Goal: Task Accomplishment & Management: Manage account settings

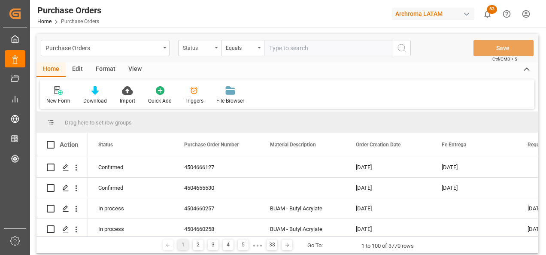
click at [182, 45] on div "Status" at bounding box center [199, 48] width 43 height 16
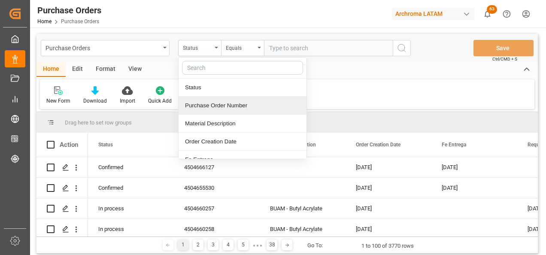
click at [203, 111] on div "Purchase Order Number" at bounding box center [242, 106] width 128 height 18
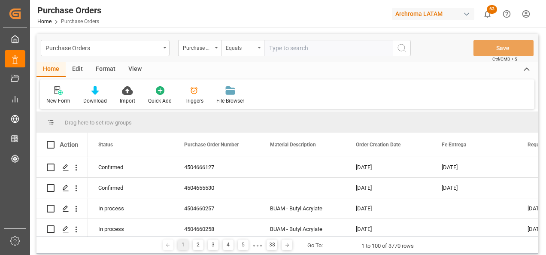
click at [232, 52] on div "Equals" at bounding box center [242, 48] width 43 height 16
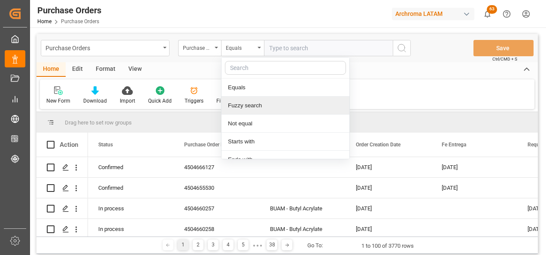
click at [244, 106] on div "Fuzzy search" at bounding box center [285, 106] width 128 height 18
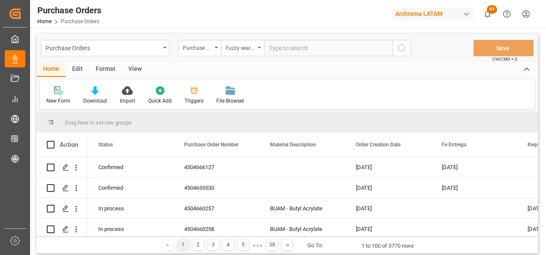
paste input "4504670919"
type input "4504670919"
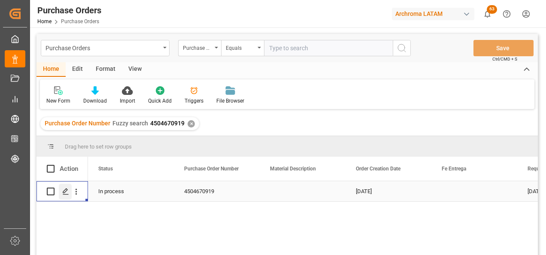
click at [66, 194] on line "Press SPACE to select this row." at bounding box center [65, 194] width 5 height 0
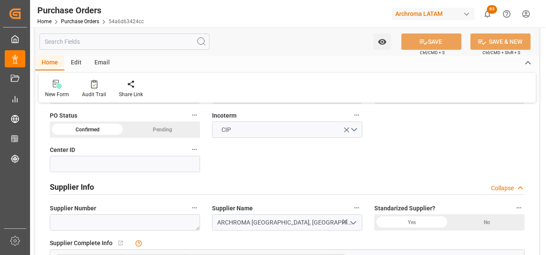
scroll to position [300, 0]
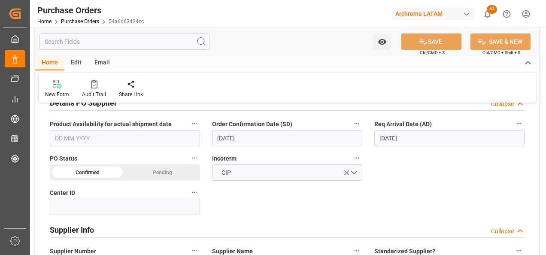
click at [225, 137] on input "08.10.2025" at bounding box center [287, 138] width 150 height 16
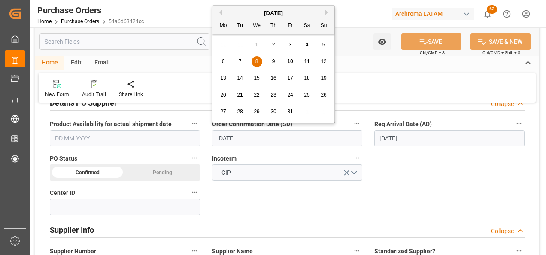
click at [262, 80] on div "13 14 15 16 17 18 19" at bounding box center [273, 78] width 117 height 17
click at [259, 79] on span "15" at bounding box center [257, 78] width 6 height 6
type input "15.10.2025"
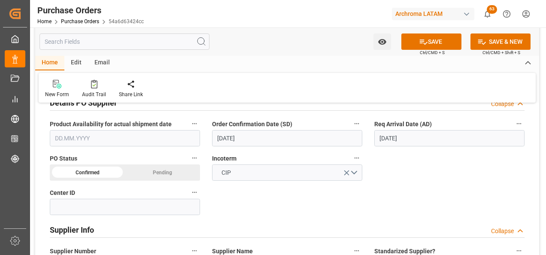
click at [387, 138] on input "08.10.2025" at bounding box center [449, 138] width 150 height 16
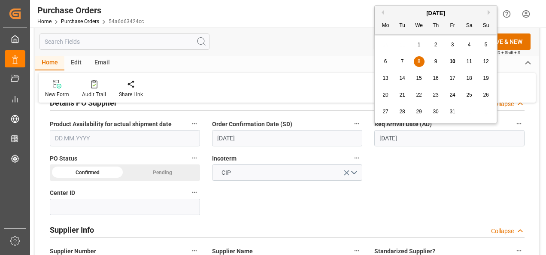
click at [417, 77] on span "15" at bounding box center [419, 78] width 6 height 6
type input "15.10.2025"
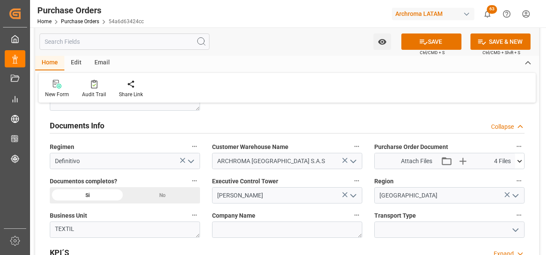
scroll to position [601, 0]
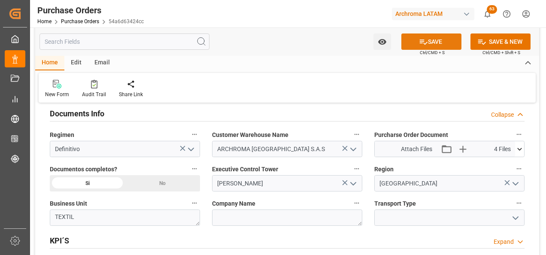
click at [428, 45] on button "SAVE" at bounding box center [431, 41] width 60 height 16
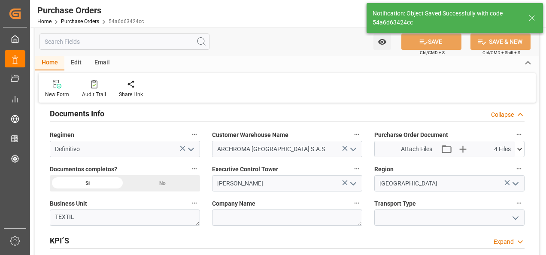
click at [514, 220] on icon "open menu" at bounding box center [515, 218] width 10 height 10
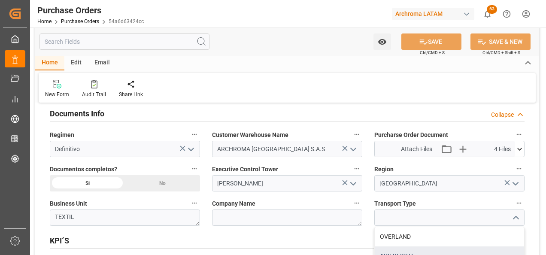
scroll to position [643, 0]
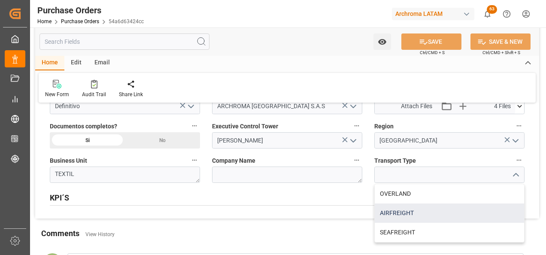
click at [425, 216] on div "AIRFREIGHT" at bounding box center [449, 212] width 149 height 19
type input "AIRFREIGHT"
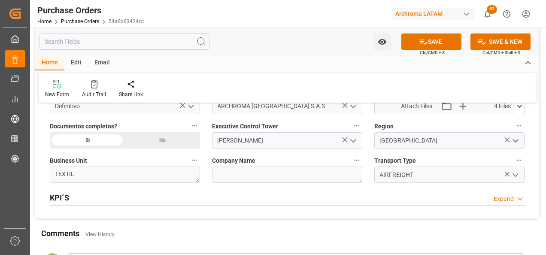
click at [429, 50] on span "Ctrl/CMD + S" at bounding box center [432, 52] width 25 height 6
click at [429, 42] on button "SAVE" at bounding box center [431, 41] width 60 height 16
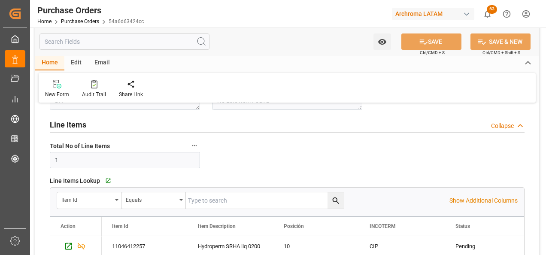
scroll to position [0, 0]
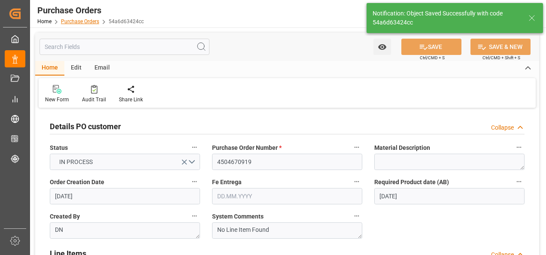
click at [87, 22] on link "Purchase Orders" at bounding box center [80, 21] width 38 height 6
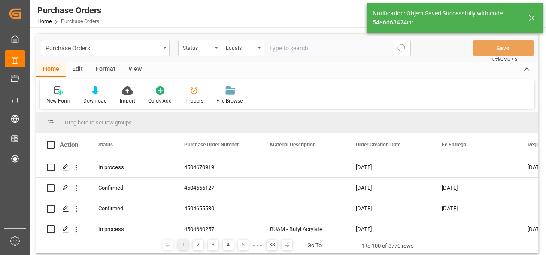
click at [162, 50] on div "Purchase Orders" at bounding box center [105, 48] width 129 height 16
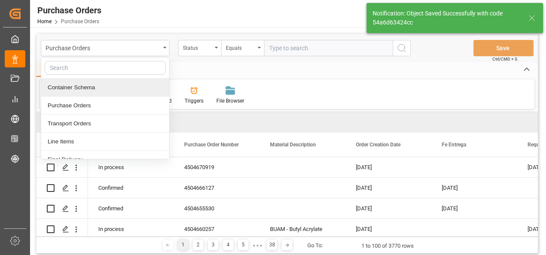
click at [133, 89] on div "Container Schema" at bounding box center [105, 88] width 128 height 18
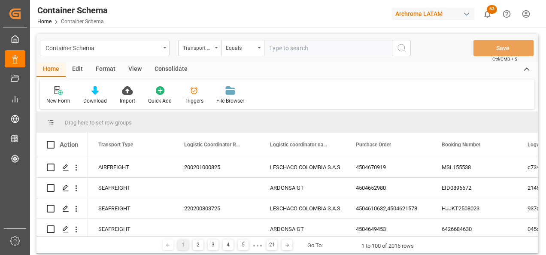
click at [215, 49] on div "Transport Type" at bounding box center [199, 48] width 43 height 16
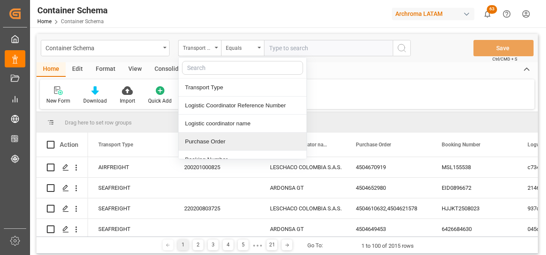
click at [220, 139] on div "Purchase Order" at bounding box center [242, 142] width 128 height 18
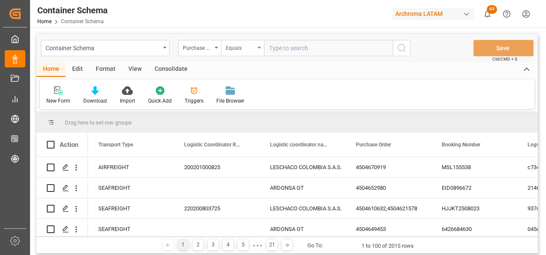
click at [249, 46] on div "Equals" at bounding box center [240, 47] width 29 height 10
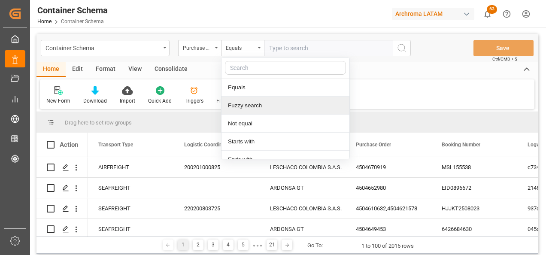
click at [253, 107] on div "Fuzzy search" at bounding box center [285, 106] width 128 height 18
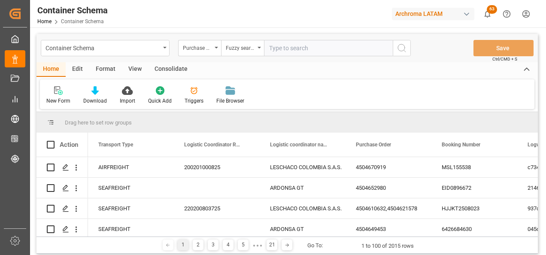
click at [280, 50] on input "text" at bounding box center [328, 48] width 129 height 16
paste input "4504670919"
type input "4504670919"
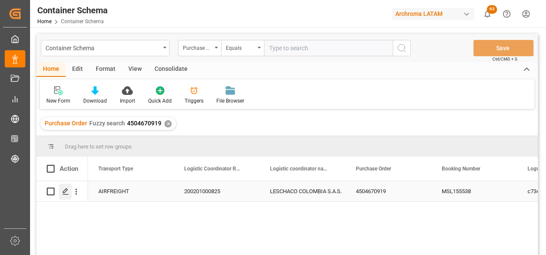
click at [67, 193] on icon "Press SPACE to select this row." at bounding box center [65, 191] width 7 height 7
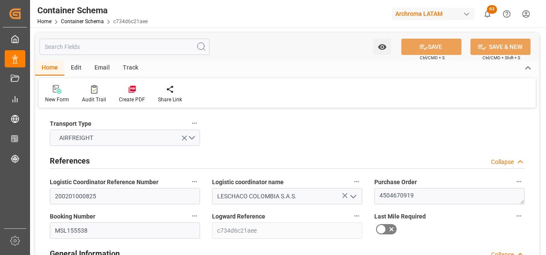
type input "0"
type input "3"
type input "1"
type input "400"
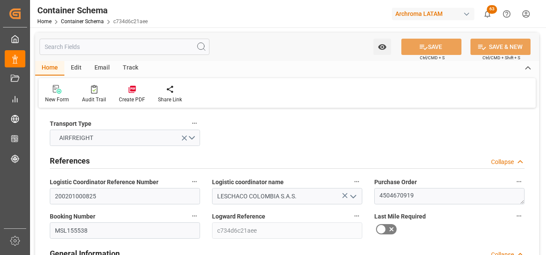
type input "242"
type input "PELIM"
type input "COBOG"
type input "07.10.2025 08:30"
type input "03.10.2025"
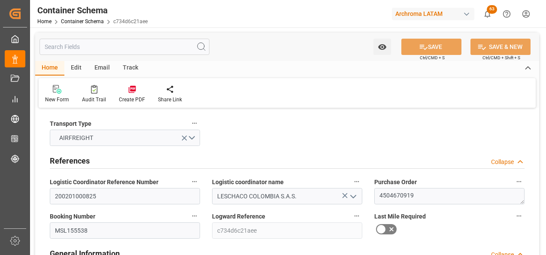
type input "04.10.2025"
type input "08.10.2025"
type input "08.10.2025 00:00"
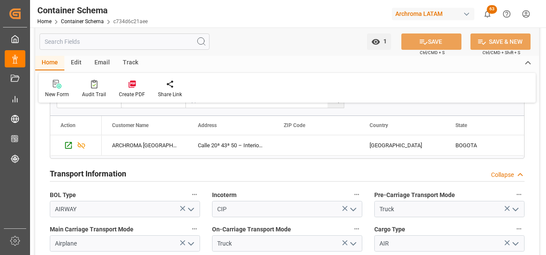
scroll to position [686, 0]
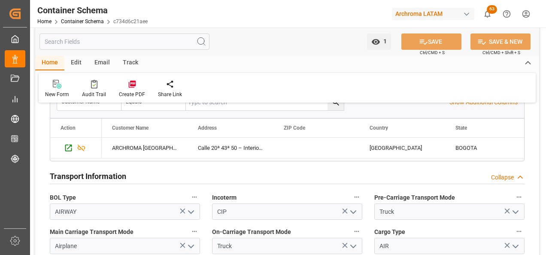
click at [98, 61] on div "Email" at bounding box center [102, 63] width 28 height 15
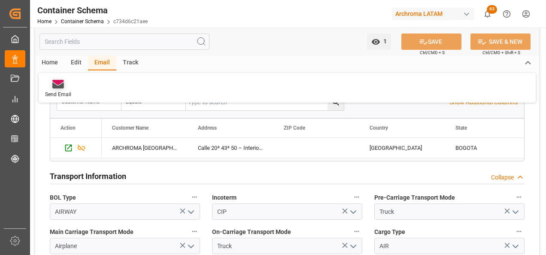
click at [57, 84] on icon at bounding box center [58, 82] width 12 height 5
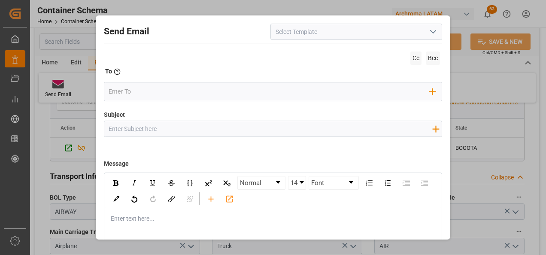
click at [148, 132] on input "Subject" at bounding box center [270, 128] width 332 height 15
paste input "PO 4504670919//TE//AIR//PRIORIDAD//LOGWARD STATUS//ARCHROMA PERU//ARCHROMA COLO…"
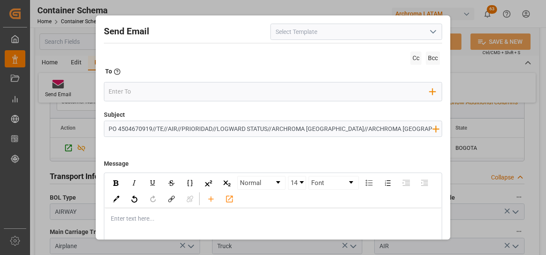
type input "PO 4504670919//TE//AIR//PRIORIDAD//LOGWARD STATUS//ARCHROMA PERU//ARCHROMA COLO…"
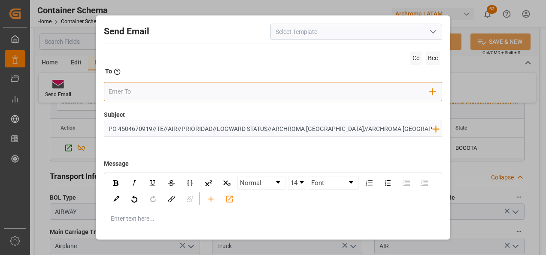
click at [196, 92] on input "email" at bounding box center [269, 91] width 321 height 13
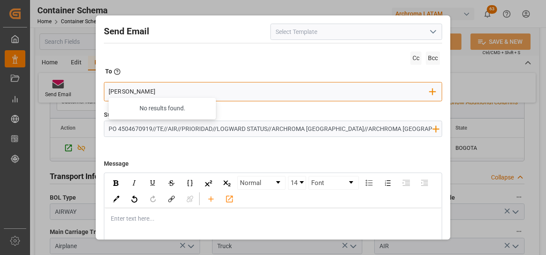
type input "angiee.lamilla@archroma.com"
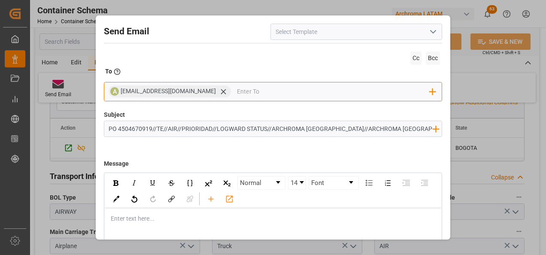
click at [237, 97] on input "email" at bounding box center [333, 91] width 193 height 13
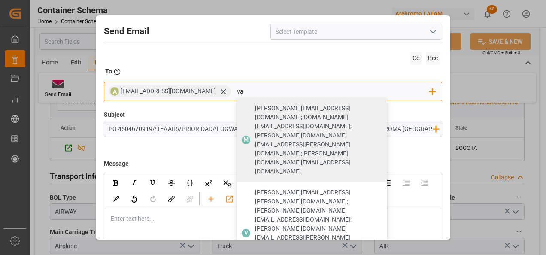
type input "v"
type input "maria"
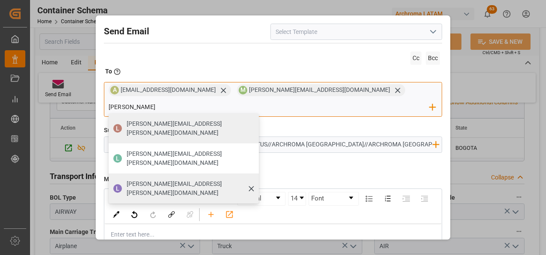
type input "luis"
click at [253, 179] on span "luis.montoya@leschaco.com" at bounding box center [190, 188] width 126 height 18
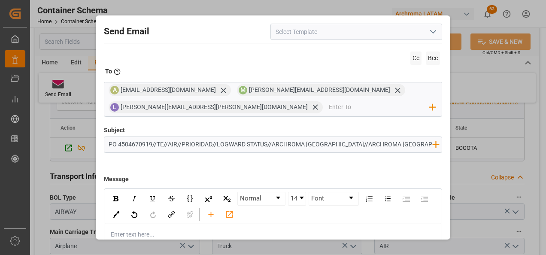
click at [408, 145] on input "PO 4504670919//TE//AIR//PRIORIDAD//LOGWARD STATUS//ARCHROMA PERU//ARCHROMA COLO…" at bounding box center [270, 144] width 332 height 15
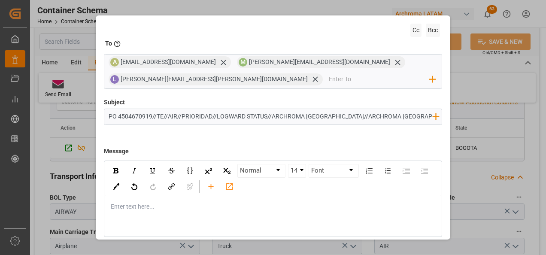
scroll to position [43, 0]
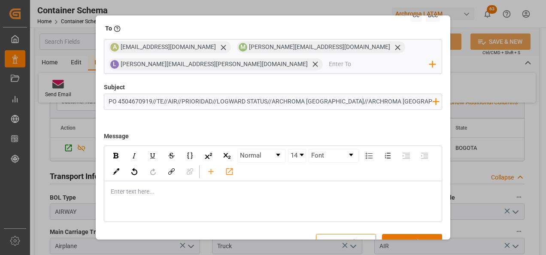
type input "PO 4504670919//TE//AIR//PRIORIDAD//LOGWARD STATUS//ARCHROMA PERU//ARCHROMA COLO…"
click at [231, 193] on div "rdw-editor" at bounding box center [273, 191] width 324 height 9
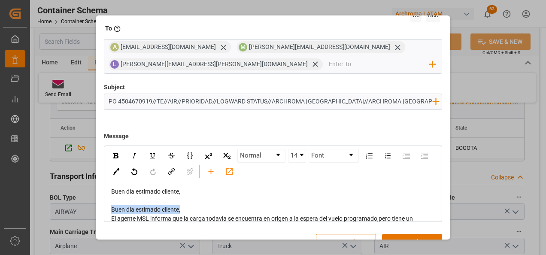
drag, startPoint x: 187, startPoint y: 209, endPoint x: 110, endPoint y: 211, distance: 76.8
click at [111, 211] on div "Buen día estimado cliente, Buen dia estimado cliente, El agente MSL informa que…" at bounding box center [273, 227] width 325 height 81
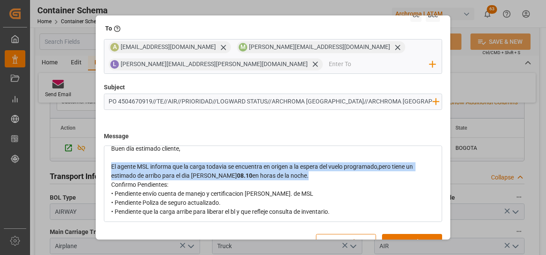
drag, startPoint x: 294, startPoint y: 176, endPoint x: 107, endPoint y: 166, distance: 186.8
click at [107, 166] on div "Buen día estimado cliente, El agente MSL informa que la carga todavia se encuen…" at bounding box center [273, 180] width 337 height 84
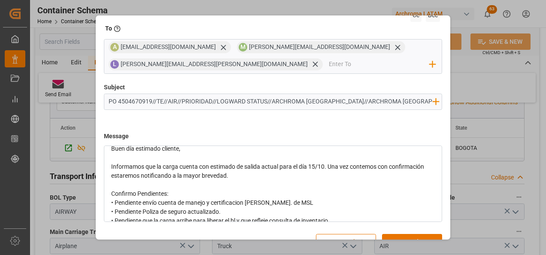
scroll to position [53, 0]
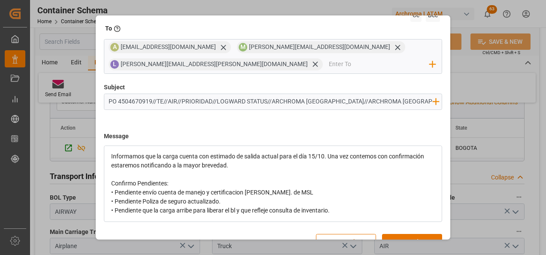
click at [281, 203] on div "• Pendiente envío cuenta de manejo y certificacion de fletes. de MSL • Pendient…" at bounding box center [273, 201] width 324 height 27
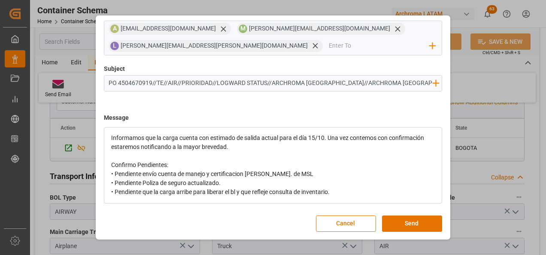
click at [333, 190] on div "• Pendiente envío cuenta de manejo y certificacion de fletes. de MSL • Pendient…" at bounding box center [273, 182] width 324 height 27
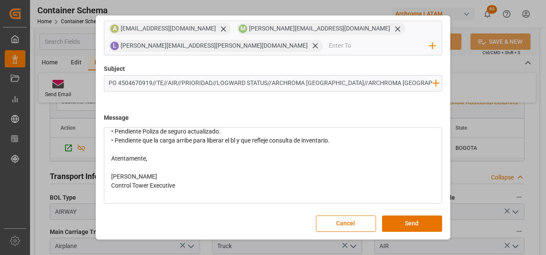
scroll to position [107, 0]
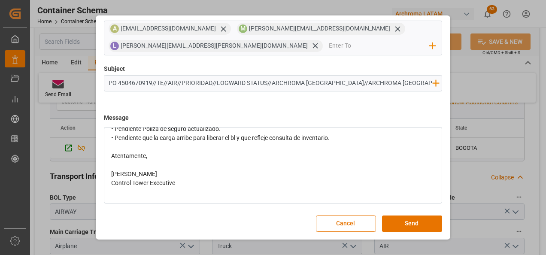
click at [136, 142] on div "• Pendiente envío cuenta de manejo y certificacion de fletes. de MSL • Pendient…" at bounding box center [273, 128] width 324 height 27
click at [134, 148] on div "rdw-editor" at bounding box center [273, 146] width 324 height 9
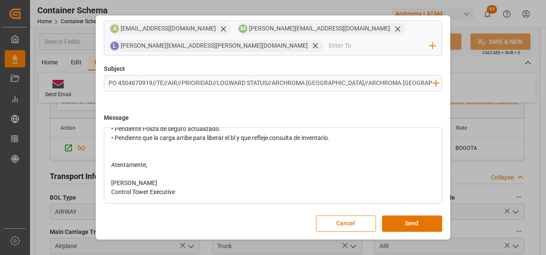
scroll to position [0, 0]
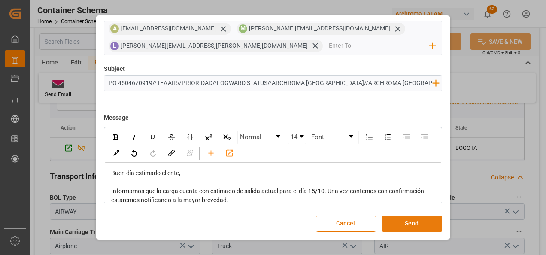
click at [409, 224] on button "Send" at bounding box center [412, 223] width 60 height 16
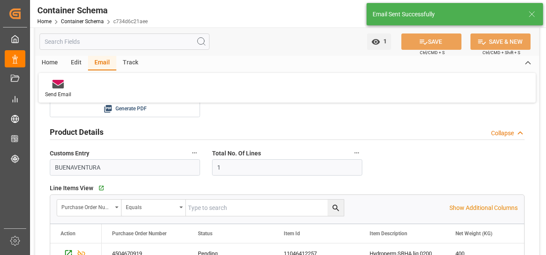
scroll to position [257, 0]
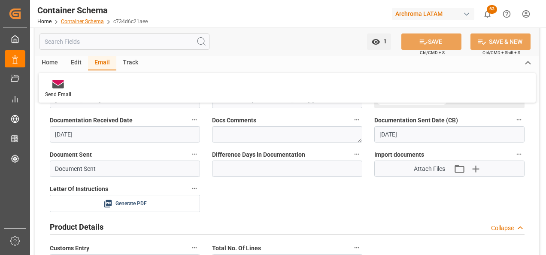
click at [85, 23] on link "Container Schema" at bounding box center [82, 21] width 43 height 6
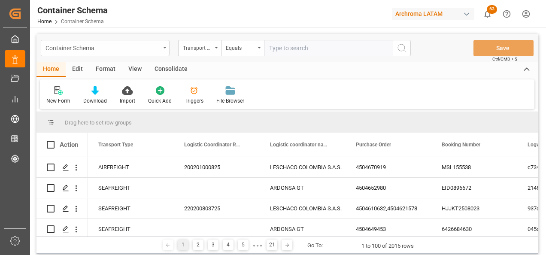
click at [165, 44] on div "Container Schema" at bounding box center [105, 48] width 129 height 16
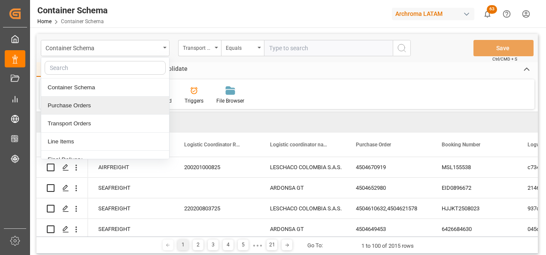
click at [69, 106] on div "Purchase Orders" at bounding box center [105, 106] width 128 height 18
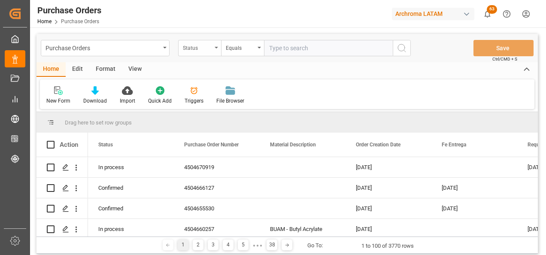
click at [199, 51] on div "Status" at bounding box center [197, 47] width 29 height 10
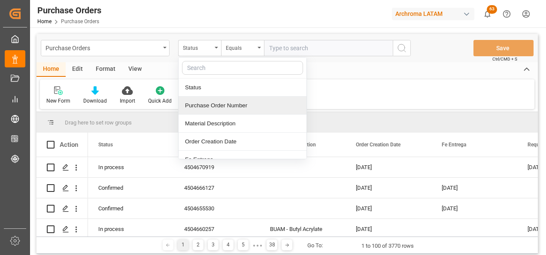
click at [207, 105] on div "Purchase Order Number" at bounding box center [242, 106] width 128 height 18
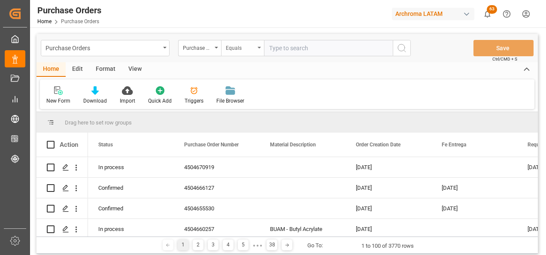
click at [236, 51] on div "Equals" at bounding box center [240, 47] width 29 height 10
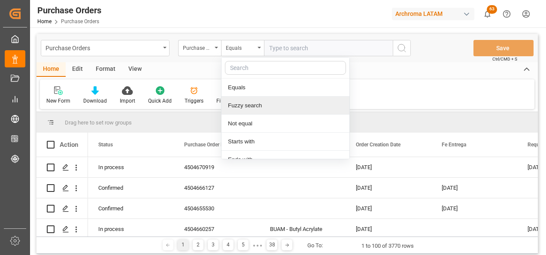
click at [236, 109] on div "Fuzzy search" at bounding box center [285, 106] width 128 height 18
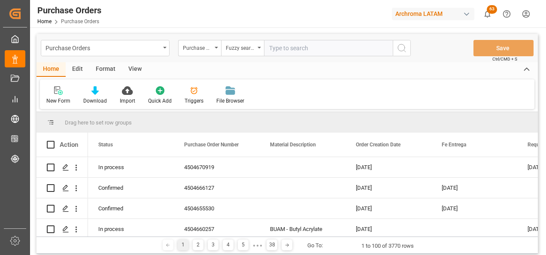
click at [281, 46] on input "text" at bounding box center [328, 48] width 129 height 16
paste input "4504668610"
type input "4504668610"
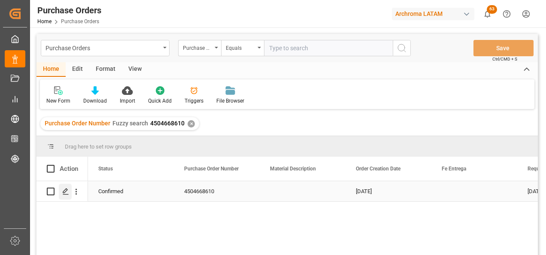
click at [67, 189] on polygon "Press SPACE to select this row." at bounding box center [65, 191] width 4 height 4
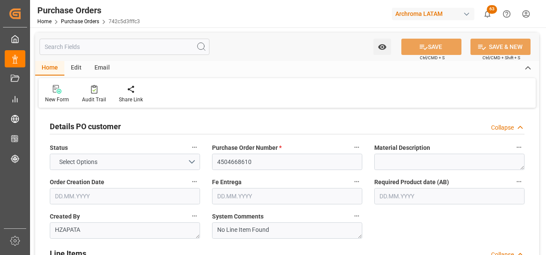
type input "4504668610"
type textarea "HZAPATA"
type textarea "No Line Item Found"
type input "ARCHROMA U.S., INC."
type input "Definitivo"
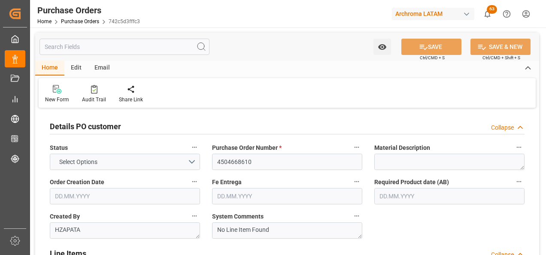
type input "ARCHROMA COLOMBIA S.A.S"
type input "[PERSON_NAME]"
type input "COLOMBIA"
type textarea "TEXTIL"
type input "SEAFREIGHT"
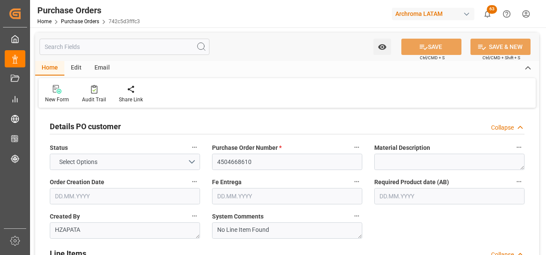
type input "0"
type input "19.09.2025"
type input "25.11.2025"
type input "28.10.2025"
type input "01.11.2025"
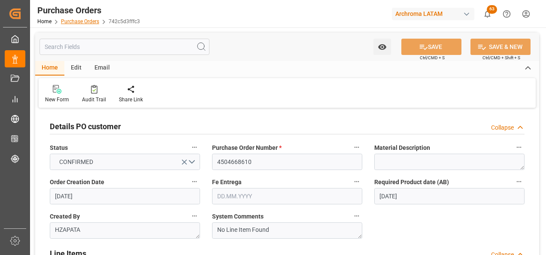
click at [84, 24] on link "Purchase Orders" at bounding box center [80, 21] width 38 height 6
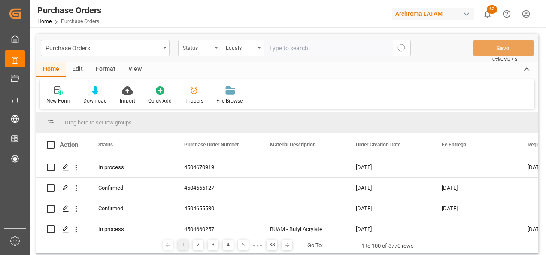
click at [190, 45] on div "Status" at bounding box center [197, 47] width 29 height 10
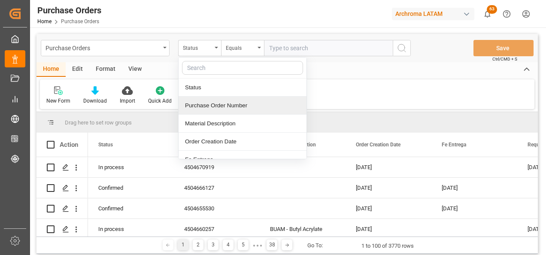
click at [212, 105] on div "Purchase Order Number" at bounding box center [242, 106] width 128 height 18
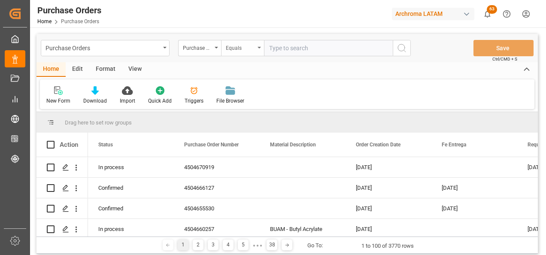
click at [231, 44] on div "Equals" at bounding box center [240, 47] width 29 height 10
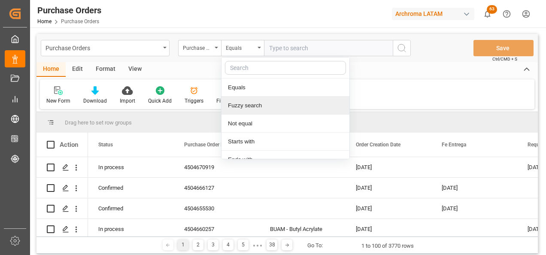
click at [238, 109] on div "Fuzzy search" at bounding box center [285, 106] width 128 height 18
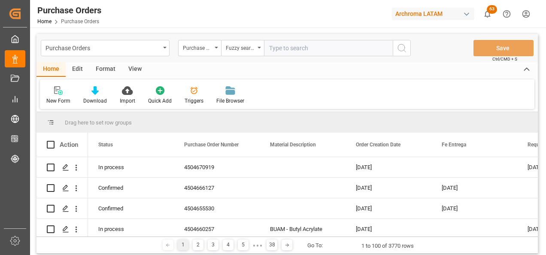
paste input "4504668634"
type input "4504668634"
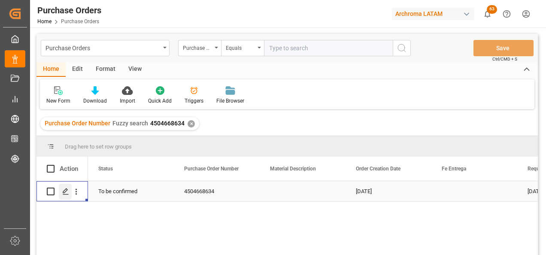
click at [67, 199] on div "Press SPACE to select this row." at bounding box center [65, 192] width 13 height 16
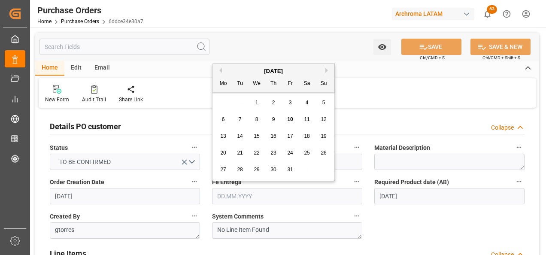
click at [285, 197] on input "text" at bounding box center [287, 196] width 150 height 16
click at [222, 104] on div "29 30 1 2 3 4 5" at bounding box center [273, 102] width 117 height 17
click at [237, 151] on span "21" at bounding box center [240, 153] width 6 height 6
type input "21.10.2025"
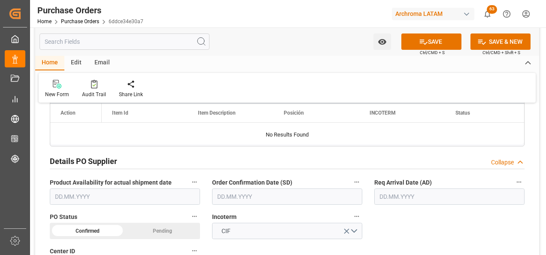
scroll to position [257, 0]
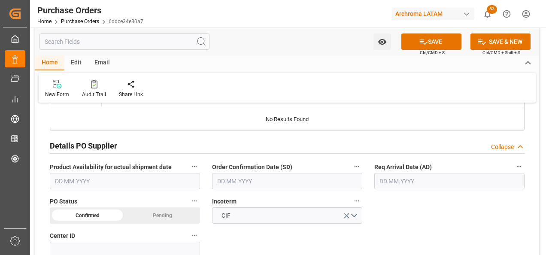
click at [261, 183] on input "text" at bounding box center [287, 181] width 150 height 16
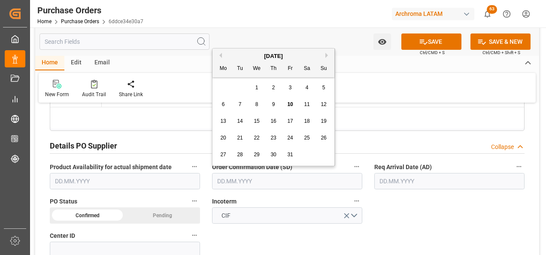
click at [304, 117] on div "18" at bounding box center [307, 121] width 11 height 10
type input "18.10.2025"
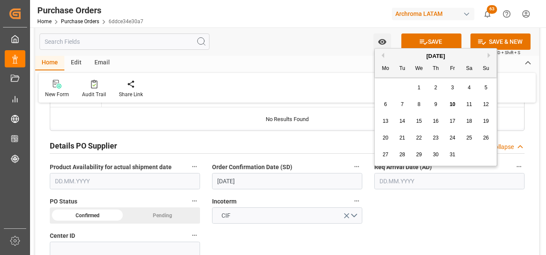
click at [386, 183] on input "text" at bounding box center [449, 181] width 150 height 16
click at [378, 89] on div "29 30 1 2 3 4 5" at bounding box center [435, 87] width 117 height 17
click at [432, 136] on div "23" at bounding box center [435, 138] width 11 height 10
type input "23.10.2025"
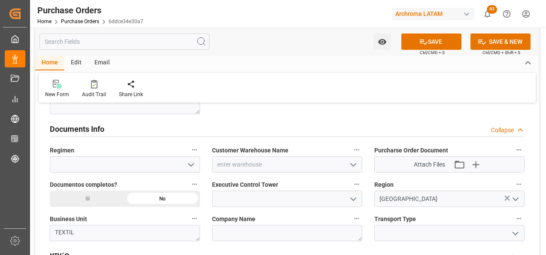
scroll to position [601, 0]
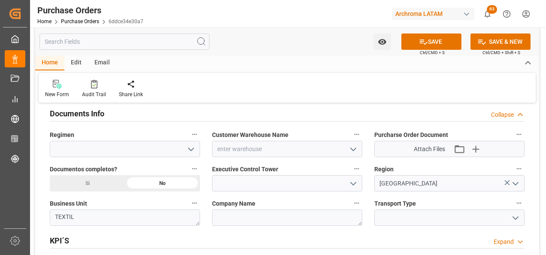
click at [347, 143] on button "open menu" at bounding box center [352, 148] width 13 height 13
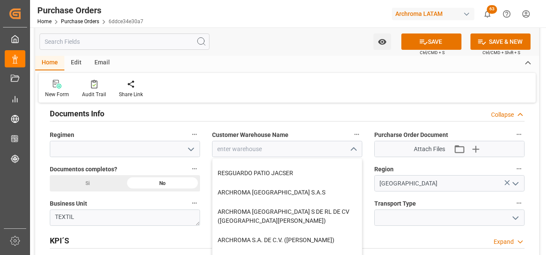
scroll to position [86, 0]
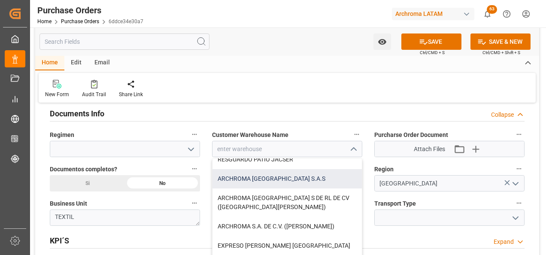
click at [294, 178] on div "ARCHROMA COLOMBIA S.A.S" at bounding box center [286, 178] width 149 height 19
type input "ARCHROMA COLOMBIA S.A.S"
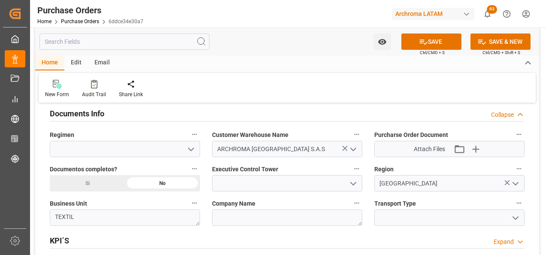
click at [353, 186] on icon "open menu" at bounding box center [353, 183] width 10 height 10
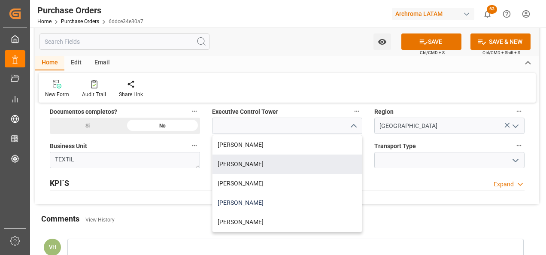
scroll to position [643, 0]
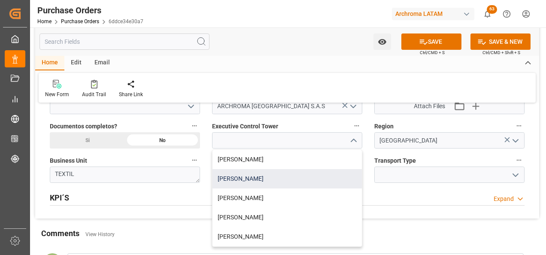
click at [264, 182] on div "[PERSON_NAME]" at bounding box center [286, 178] width 149 height 19
type input "[PERSON_NAME]"
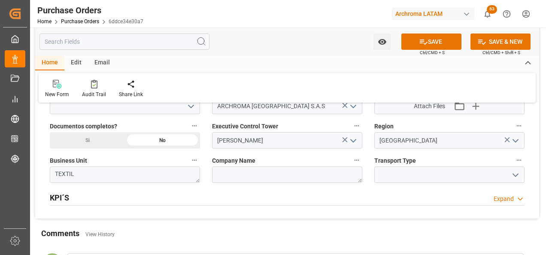
click at [509, 177] on button "open menu" at bounding box center [514, 174] width 13 height 13
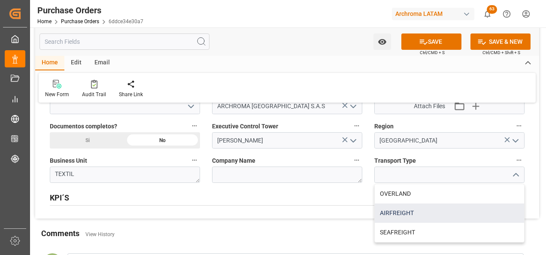
click at [466, 216] on div "AIRFREIGHT" at bounding box center [449, 212] width 149 height 19
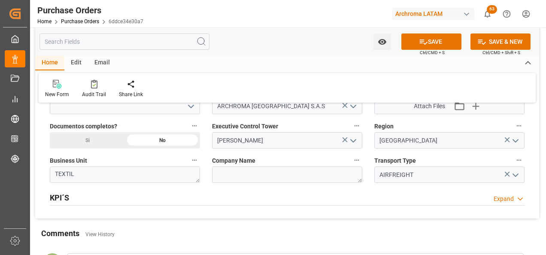
click at [512, 180] on icon "open menu" at bounding box center [515, 175] width 10 height 10
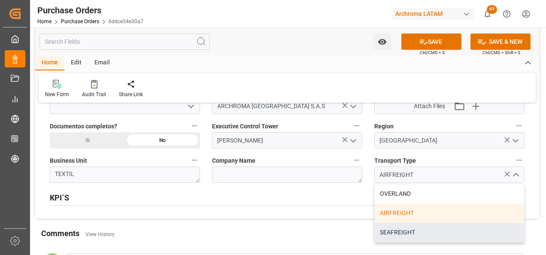
click at [455, 230] on div "SEAFREIGHT" at bounding box center [449, 232] width 149 height 19
type input "SEAFREIGHT"
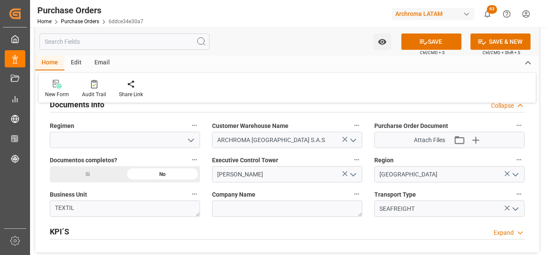
scroll to position [558, 0]
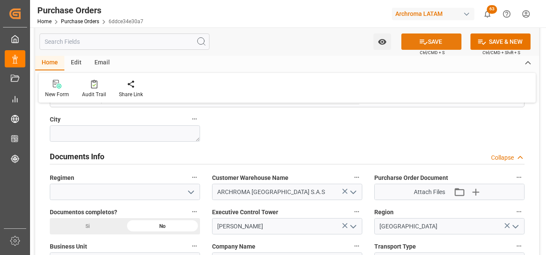
click at [434, 42] on button "SAVE" at bounding box center [431, 41] width 60 height 16
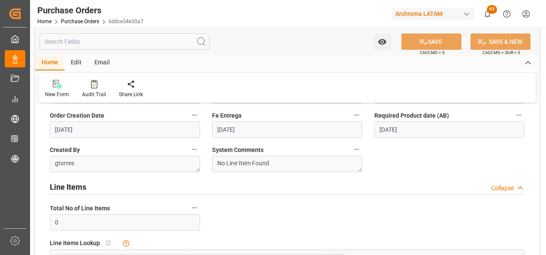
scroll to position [0, 0]
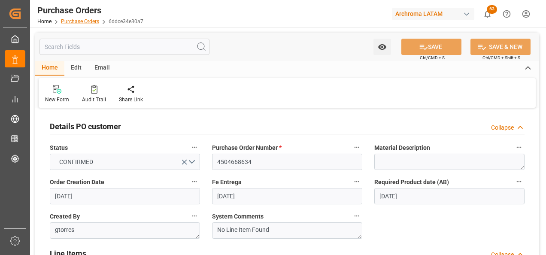
click at [90, 20] on link "Purchase Orders" at bounding box center [80, 21] width 38 height 6
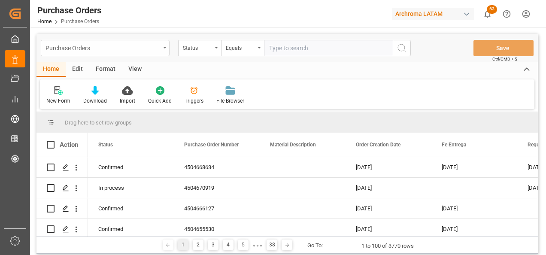
click at [156, 52] on div "Purchase Orders" at bounding box center [102, 47] width 115 height 11
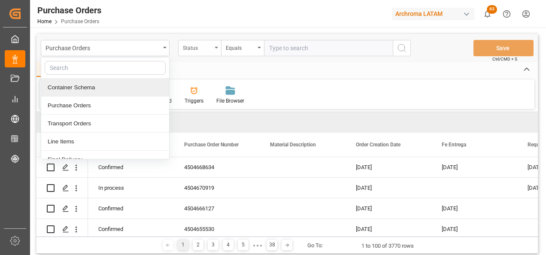
click at [205, 55] on div "Status" at bounding box center [199, 48] width 43 height 16
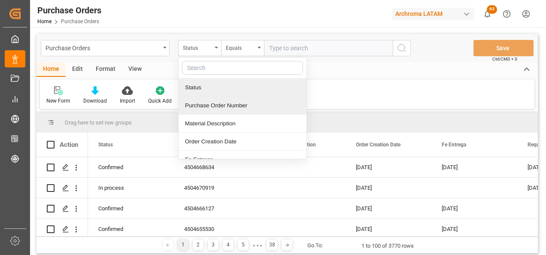
click at [208, 97] on div "Purchase Order Number" at bounding box center [242, 106] width 128 height 18
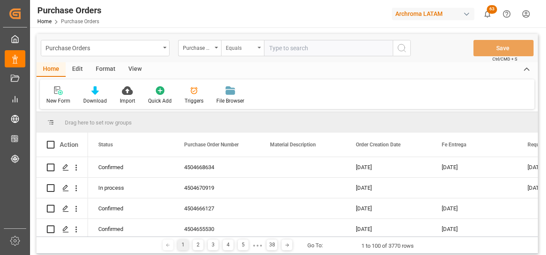
click at [232, 52] on div "Equals" at bounding box center [242, 48] width 43 height 16
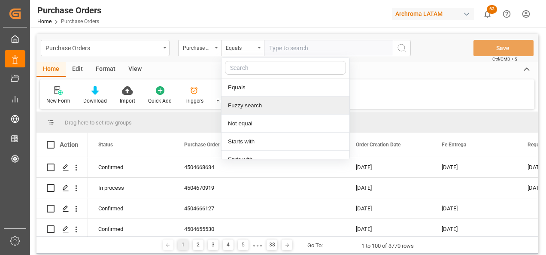
click at [243, 103] on div "Fuzzy search" at bounding box center [285, 106] width 128 height 18
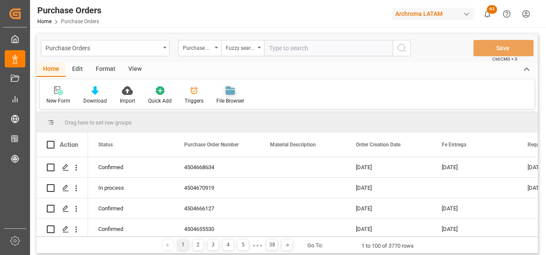
paste input "4504657437"
type input "4504657437"
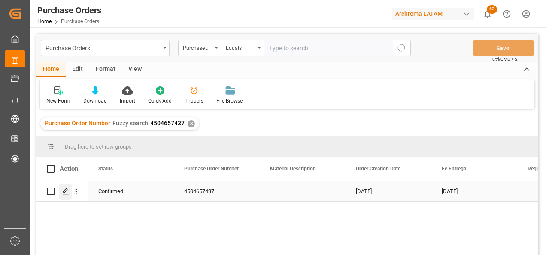
click at [65, 194] on icon "Press SPACE to select this row." at bounding box center [65, 191] width 7 height 7
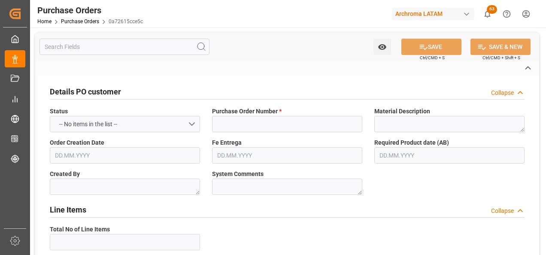
type input "4504657437"
type textarea "MAMORALES"
type textarea "No Line Item Found"
type input "2901"
type input "ARCHROMA U.S., INC."
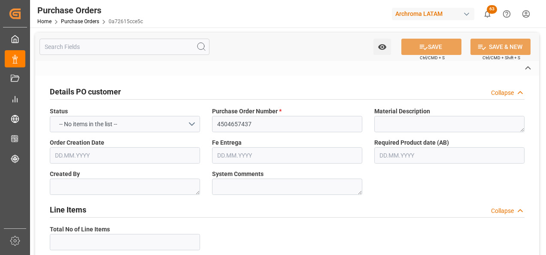
type input "Definitivo"
type input "ARCHROMA PAPER GMBH Y COMPAÑIA, SOC."
type input "[PERSON_NAME]"
type input "GUATEMALA"
type textarea "TEXTIL"
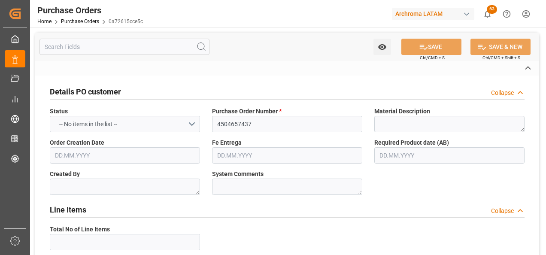
type input "SEAFREIGHT"
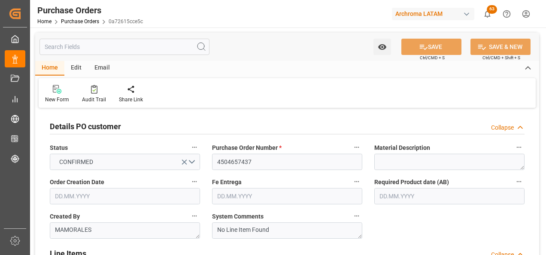
type input "1"
type input "[DATE]"
type input "01.11.2025"
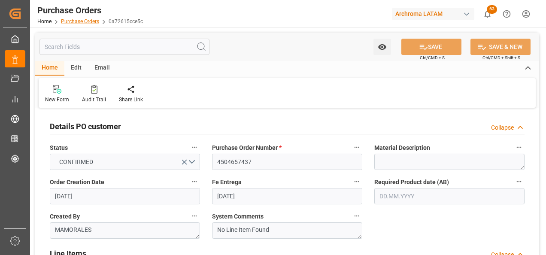
click at [75, 24] on link "Purchase Orders" at bounding box center [80, 21] width 38 height 6
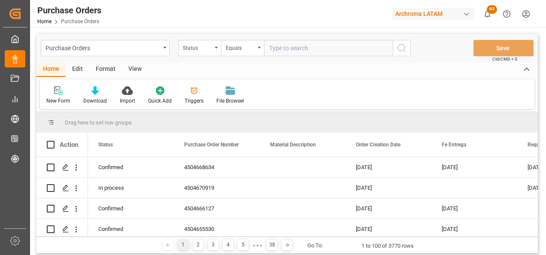
click at [191, 38] on div "Purchase Orders Status Equals Save Ctrl/CMD + S" at bounding box center [286, 48] width 501 height 28
drag, startPoint x: 192, startPoint y: 42, endPoint x: 194, endPoint y: 46, distance: 5.0
click at [192, 42] on div "Status" at bounding box center [197, 47] width 29 height 10
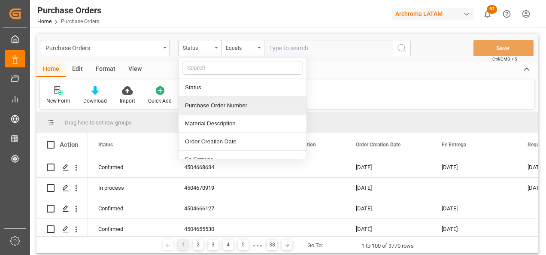
click at [212, 102] on div "Purchase Order Number" at bounding box center [242, 106] width 128 height 18
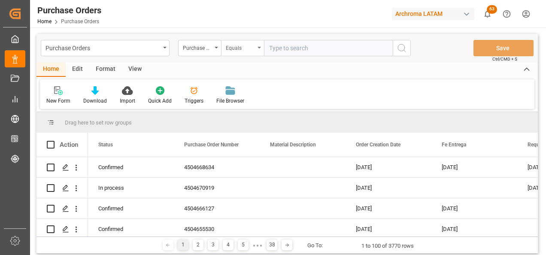
click at [235, 43] on div "Equals" at bounding box center [240, 47] width 29 height 10
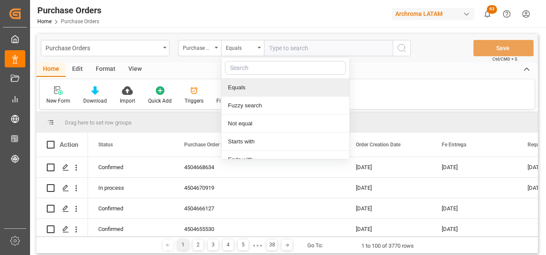
click at [248, 98] on div "Fuzzy search" at bounding box center [285, 106] width 128 height 18
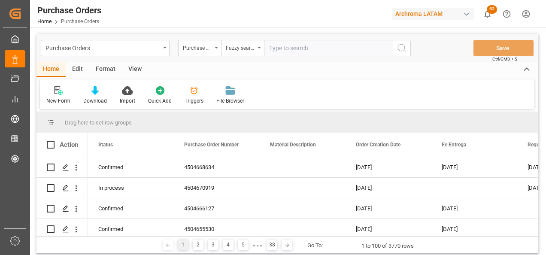
paste input "4504665127"
type input "4504665127"
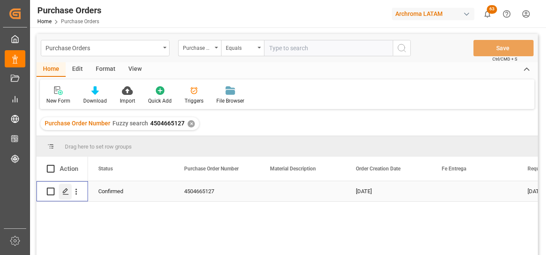
click at [63, 189] on icon "Press SPACE to select this row." at bounding box center [65, 191] width 7 height 7
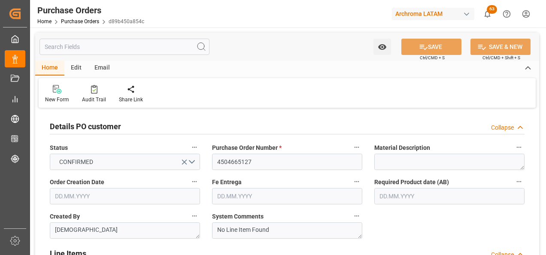
type input "11.09.2025"
type input "01.10.2025"
type input "12.10.2025"
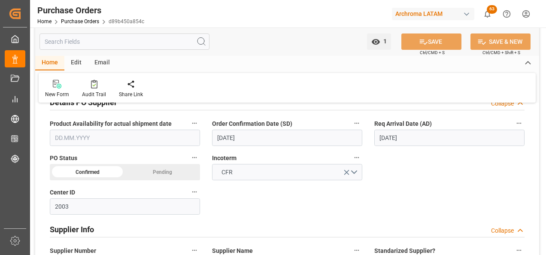
scroll to position [300, 0]
click at [386, 136] on input "07.11.2025" at bounding box center [449, 138] width 150 height 16
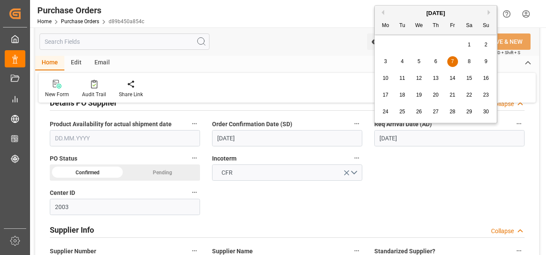
click at [384, 12] on button "Previous Month" at bounding box center [381, 12] width 5 height 5
click at [391, 76] on div "13 14 15 16 17 18 19" at bounding box center [435, 78] width 117 height 17
click at [385, 77] on span "13" at bounding box center [385, 78] width 6 height 6
type input "[DATE]"
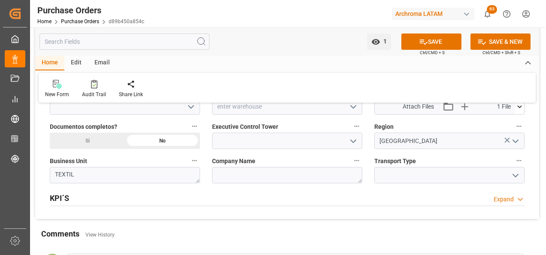
scroll to position [643, 0]
click at [517, 175] on polyline "open menu" at bounding box center [515, 175] width 5 height 3
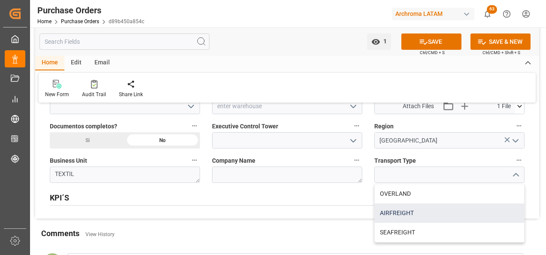
click at [399, 211] on div "AIRFREIGHT" at bounding box center [449, 212] width 149 height 19
type input "AIRFREIGHT"
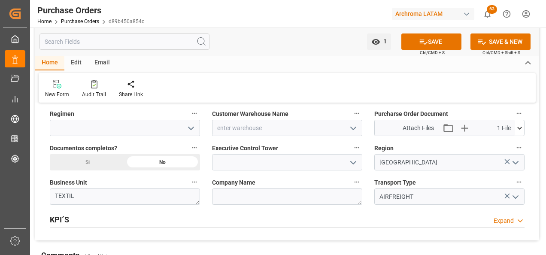
scroll to position [601, 0]
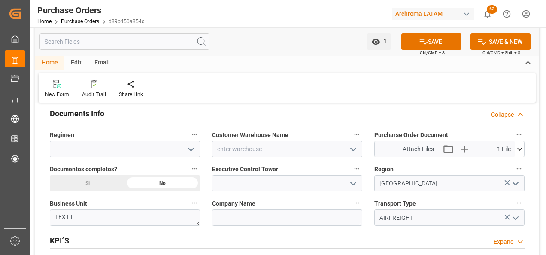
click at [353, 187] on icon "open menu" at bounding box center [353, 183] width 10 height 10
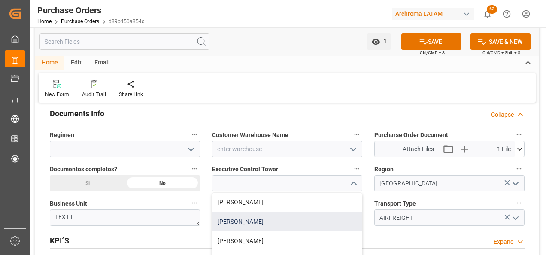
click at [291, 217] on div "[PERSON_NAME]" at bounding box center [286, 221] width 149 height 19
type input "[PERSON_NAME]"
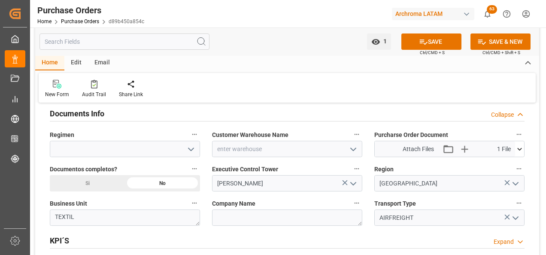
click at [353, 151] on icon "open menu" at bounding box center [353, 149] width 10 height 10
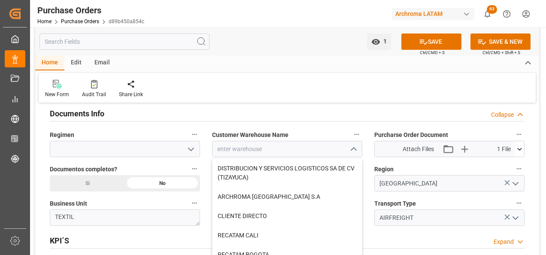
scroll to position [226, 0]
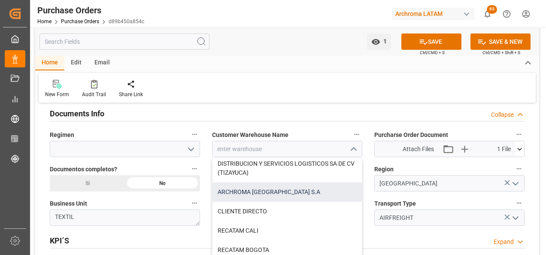
click at [272, 191] on div "ARCHROMA [GEOGRAPHIC_DATA] S.A" at bounding box center [286, 191] width 149 height 19
type input "ARCHROMA [GEOGRAPHIC_DATA] S.A"
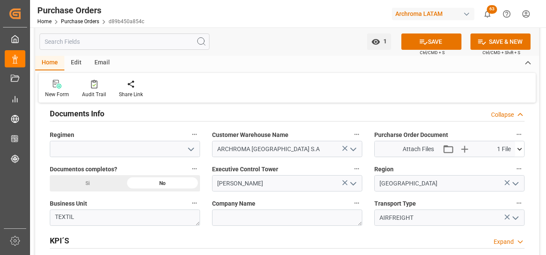
scroll to position [643, 0]
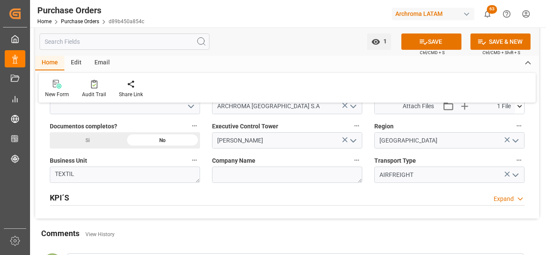
click at [108, 143] on div "Si" at bounding box center [87, 140] width 75 height 16
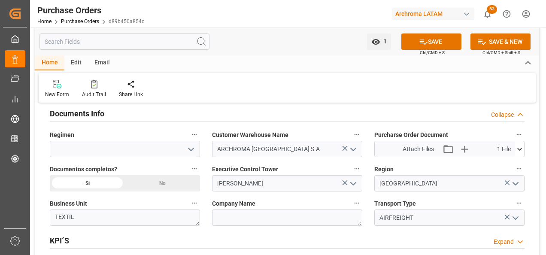
click at [186, 151] on icon "open menu" at bounding box center [191, 149] width 10 height 10
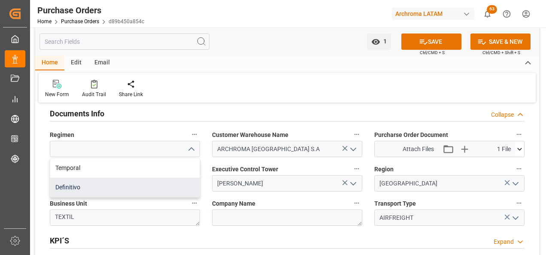
click at [166, 186] on div "Definitivo" at bounding box center [124, 187] width 149 height 19
type input "Definitivo"
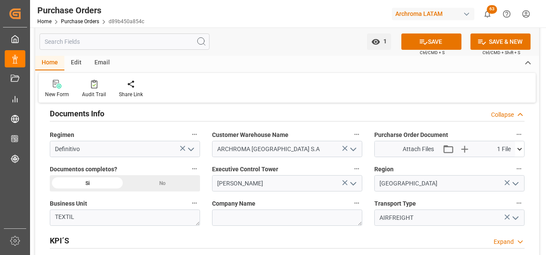
click at [519, 150] on icon at bounding box center [519, 149] width 9 height 9
click at [513, 165] on icon at bounding box center [514, 164] width 9 height 9
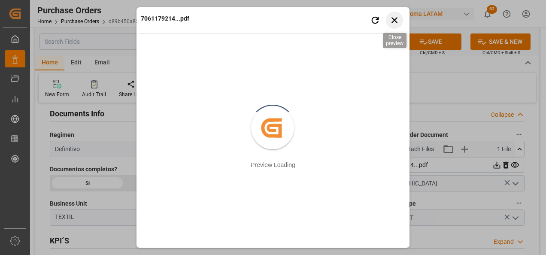
click at [394, 17] on icon "button" at bounding box center [394, 20] width 11 height 11
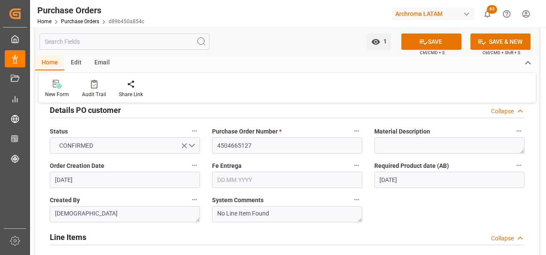
scroll to position [0, 0]
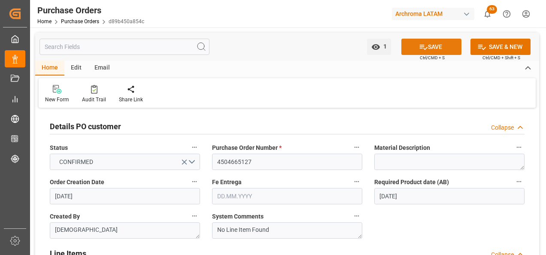
click at [419, 44] on icon at bounding box center [423, 46] width 9 height 9
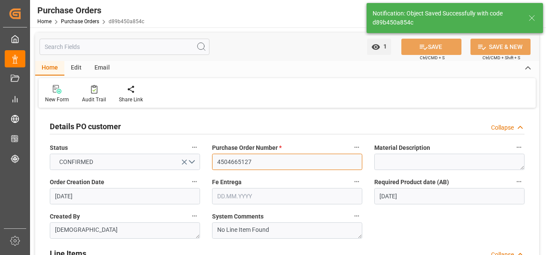
click at [228, 163] on input "4504665127" at bounding box center [287, 162] width 150 height 16
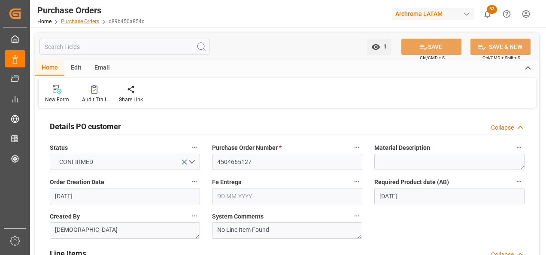
click at [79, 22] on link "Purchase Orders" at bounding box center [80, 21] width 38 height 6
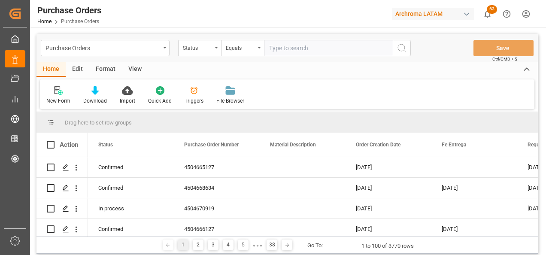
click at [144, 51] on div "Purchase Orders" at bounding box center [102, 47] width 115 height 11
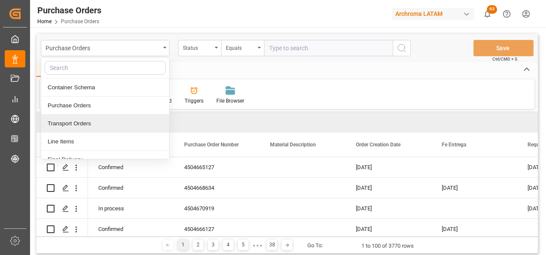
click at [85, 131] on div "Transport Orders" at bounding box center [105, 124] width 128 height 18
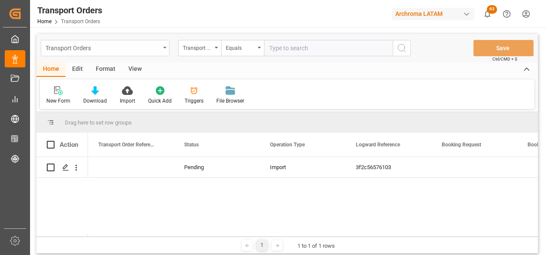
click at [161, 52] on div "Transport Orders" at bounding box center [105, 48] width 129 height 16
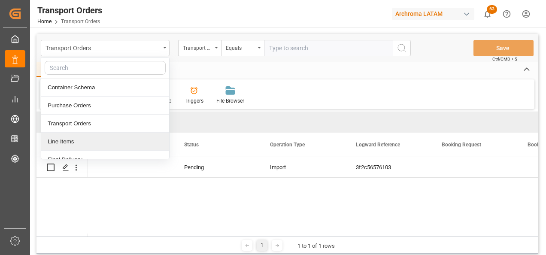
click at [75, 137] on div "Line Items" at bounding box center [105, 142] width 128 height 18
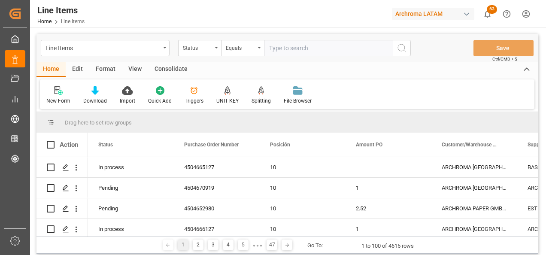
click at [209, 50] on div "Status" at bounding box center [197, 47] width 29 height 10
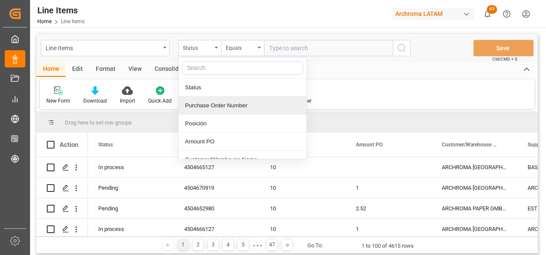
click at [200, 103] on div "Purchase Order Number" at bounding box center [242, 106] width 128 height 18
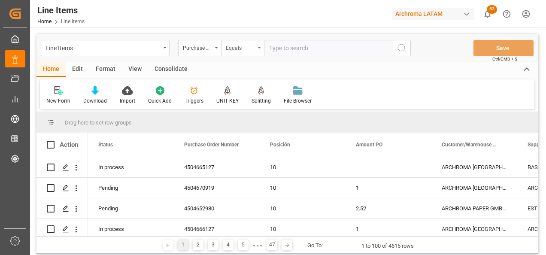
click at [237, 46] on div "Equals" at bounding box center [240, 47] width 29 height 10
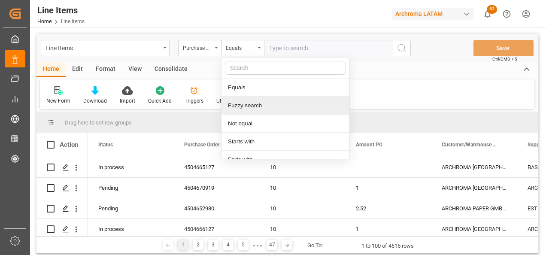
click at [247, 106] on div "Fuzzy search" at bounding box center [285, 106] width 128 height 18
paste input "4504665127"
type input "4504665127"
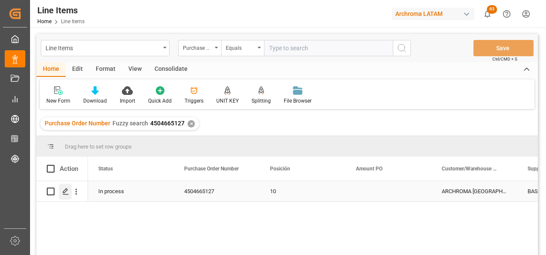
click at [65, 194] on line "Press SPACE to select this row." at bounding box center [65, 194] width 5 height 0
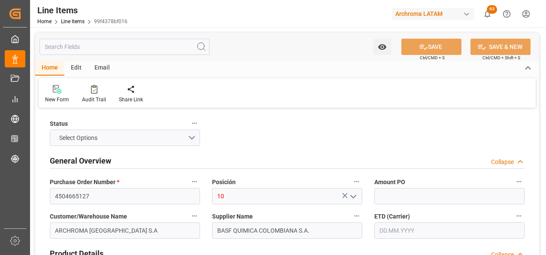
type input "950"
type input "10.10.2025 16:30"
type input "13.09.2025 20:38"
type input "11.09.2025"
type input "12.10.2025"
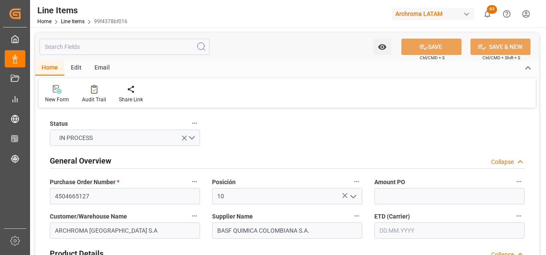
type input "01.10.2025"
click at [399, 233] on input "text" at bounding box center [449, 230] width 150 height 16
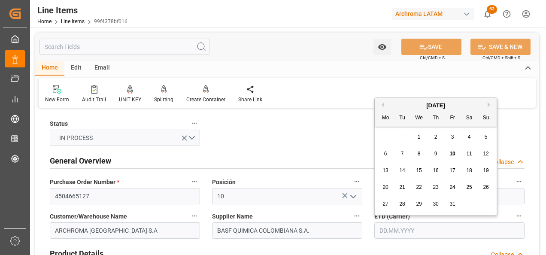
click at [382, 144] on div "29 30 1 2 3 4 5" at bounding box center [435, 137] width 117 height 17
click at [482, 156] on div "12" at bounding box center [485, 154] width 11 height 10
type input "12.10.2025"
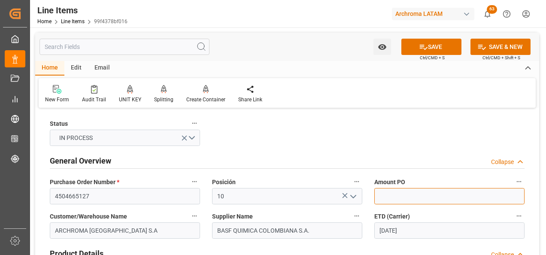
click at [413, 198] on input "text" at bounding box center [449, 196] width 150 height 16
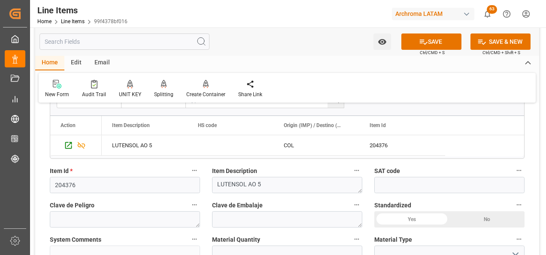
scroll to position [214, 0]
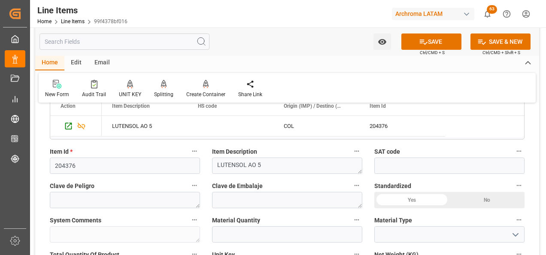
type input "8.34"
click at [268, 232] on input "text" at bounding box center [287, 234] width 150 height 16
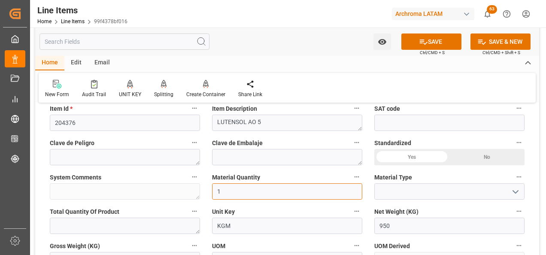
type input "1"
click at [512, 190] on icon "open menu" at bounding box center [515, 192] width 10 height 10
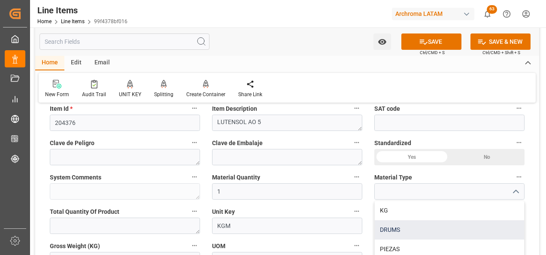
click at [439, 239] on div "DRUMS" at bounding box center [449, 229] width 149 height 19
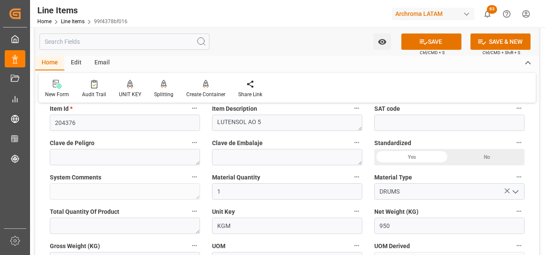
click at [516, 187] on icon "open menu" at bounding box center [515, 192] width 10 height 10
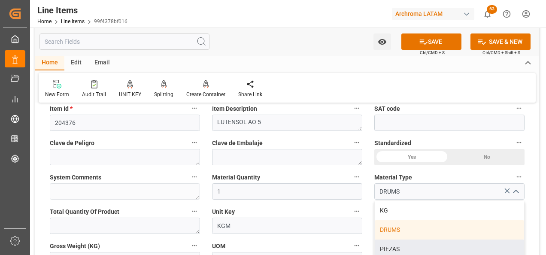
click at [459, 248] on div "PIEZAS" at bounding box center [449, 248] width 149 height 19
type input "PIEZAS"
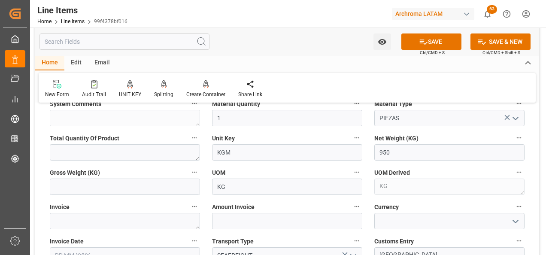
scroll to position [343, 0]
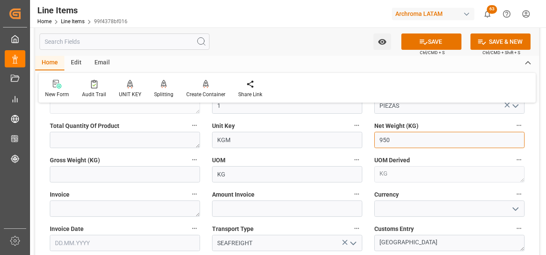
drag, startPoint x: 394, startPoint y: 144, endPoint x: 386, endPoint y: 145, distance: 7.8
click at [386, 145] on input "950" at bounding box center [449, 140] width 150 height 16
type input "9"
type input "180"
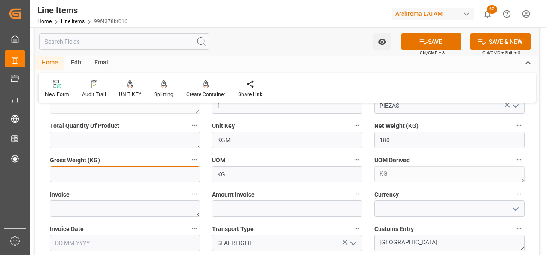
click at [60, 172] on input "text" at bounding box center [125, 174] width 150 height 16
type input "199"
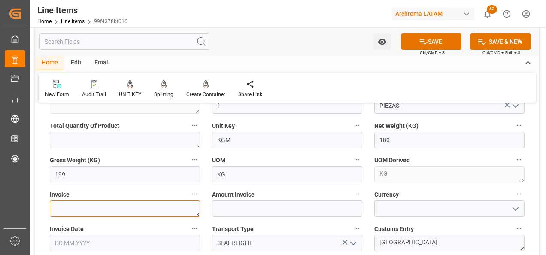
click at [157, 208] on textarea at bounding box center [125, 208] width 150 height 16
click at [126, 206] on textarea at bounding box center [125, 208] width 150 height 16
paste textarea "3030538005"
type textarea "3030538005"
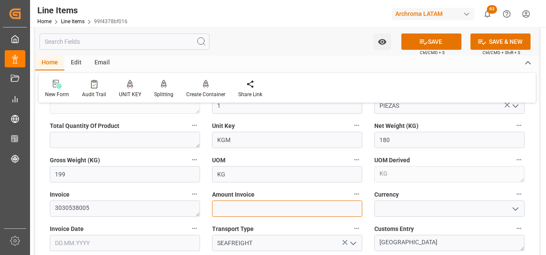
click at [249, 201] on input "text" at bounding box center [287, 208] width 150 height 16
type input "1501.2"
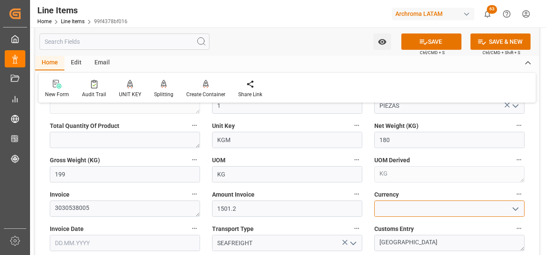
click at [508, 202] on div at bounding box center [449, 208] width 150 height 16
click at [510, 211] on icon "open menu" at bounding box center [515, 209] width 10 height 10
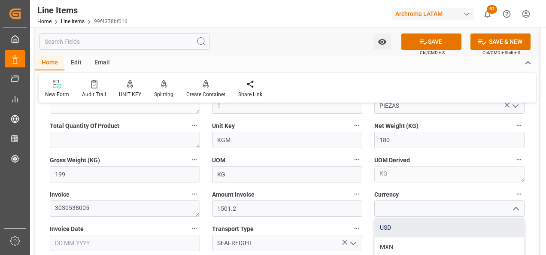
click at [447, 227] on div "USD" at bounding box center [449, 227] width 149 height 19
type input "USD"
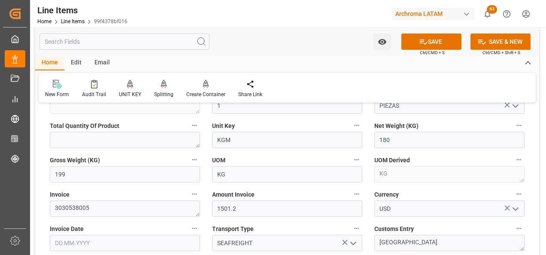
scroll to position [386, 0]
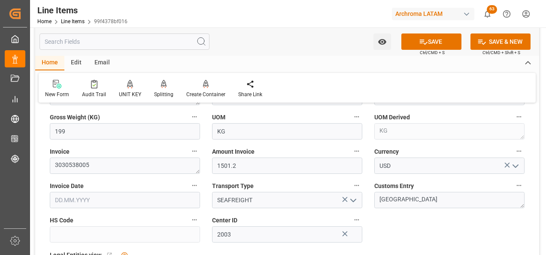
click at [83, 201] on input "text" at bounding box center [125, 200] width 150 height 16
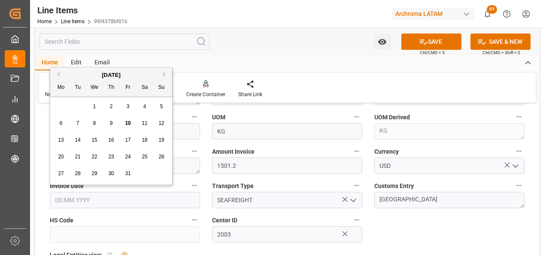
click at [59, 113] on div "29 30 1 2 3 4 5" at bounding box center [111, 106] width 117 height 17
click at [103, 107] on div "29 30 1 2 3 4 5" at bounding box center [111, 106] width 117 height 17
click at [109, 105] on div "2" at bounding box center [111, 107] width 11 height 10
type input "02.10.2025"
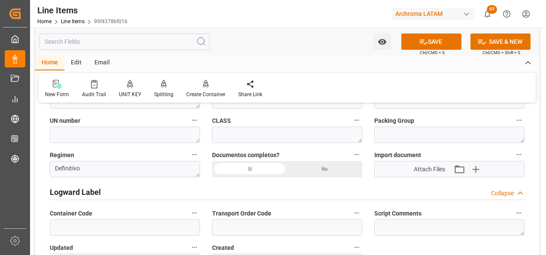
scroll to position [558, 0]
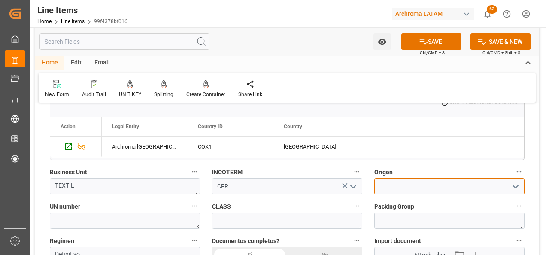
click at [445, 187] on input at bounding box center [449, 186] width 150 height 16
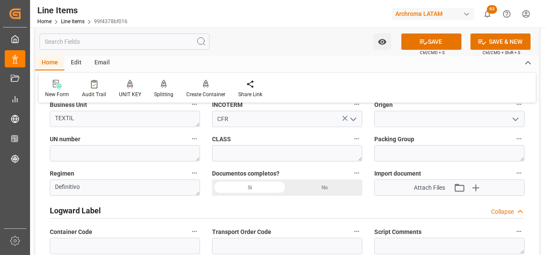
scroll to position [643, 0]
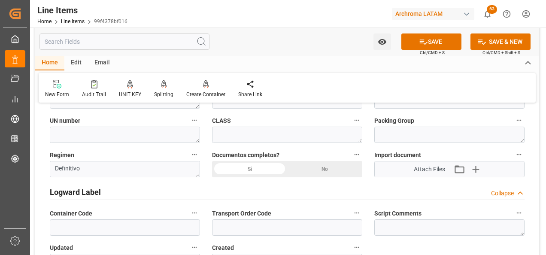
click at [240, 163] on div "Si" at bounding box center [249, 169] width 75 height 16
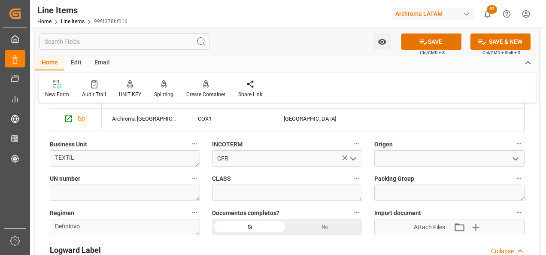
scroll to position [601, 0]
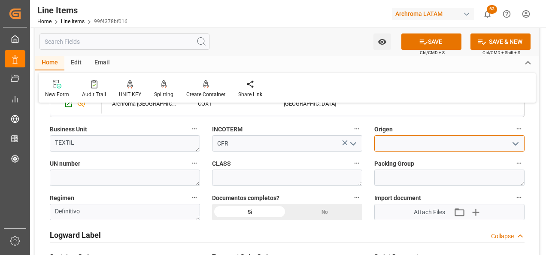
click at [399, 135] on input at bounding box center [449, 143] width 150 height 16
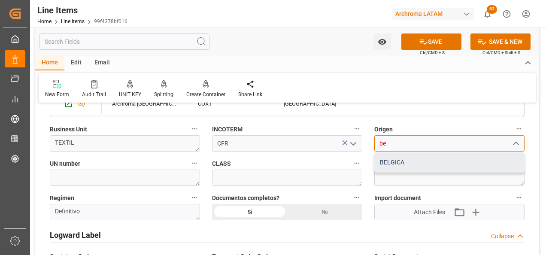
click at [396, 159] on div "BELGICA" at bounding box center [449, 162] width 149 height 19
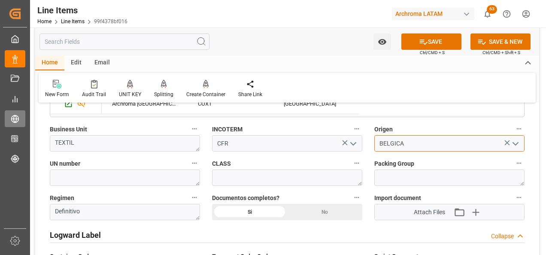
type input "BELGICA"
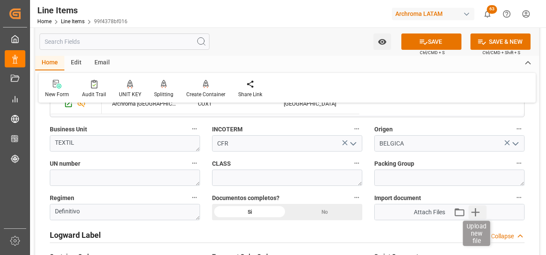
click at [478, 212] on icon "button" at bounding box center [475, 212] width 8 height 8
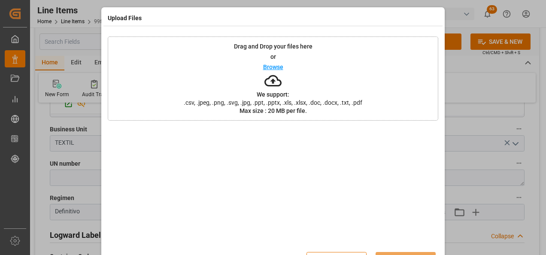
click at [308, 91] on div "Drag and Drop your files here or Browse We support: .csv, .jpeg, .png, .svg, .j…" at bounding box center [273, 78] width 330 height 84
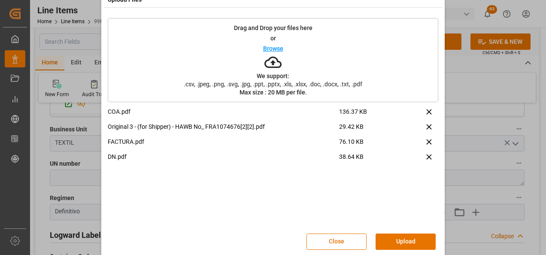
scroll to position [28, 0]
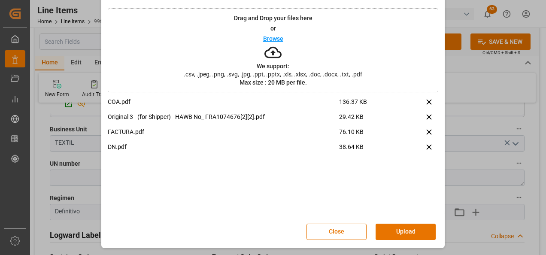
click at [390, 223] on div "Close Upload" at bounding box center [273, 231] width 330 height 28
click at [393, 228] on button "Upload" at bounding box center [405, 232] width 60 height 16
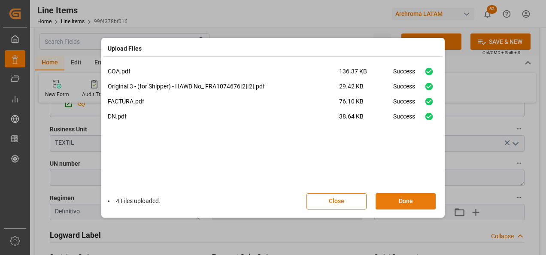
click at [395, 202] on button "Done" at bounding box center [405, 201] width 60 height 16
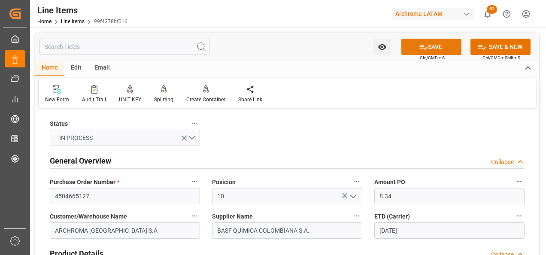
click at [426, 45] on button "SAVE" at bounding box center [431, 47] width 60 height 16
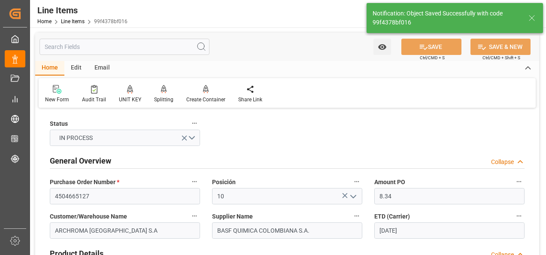
type textarea "1 PIEZAS"
type input "10.10.2025 16:34"
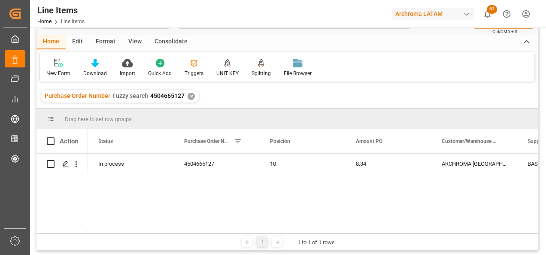
scroll to position [43, 0]
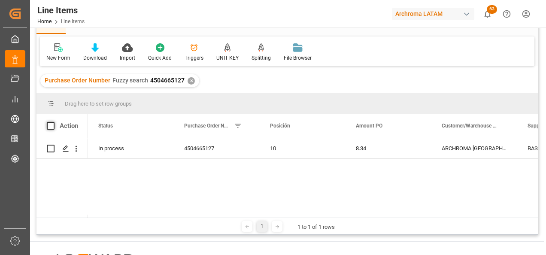
click at [51, 126] on span at bounding box center [51, 126] width 8 height 8
click at [53, 122] on input "checkbox" at bounding box center [53, 122] width 0 height 0
checkbox input "true"
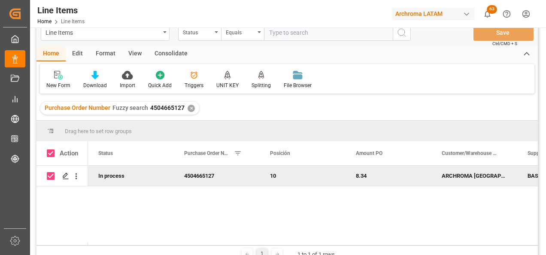
scroll to position [0, 0]
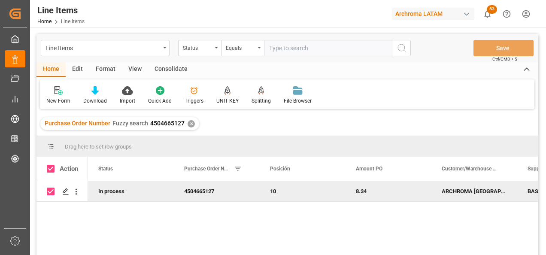
click at [162, 75] on div "Consolidate" at bounding box center [171, 69] width 46 height 15
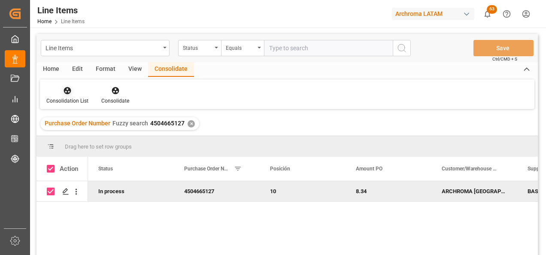
click at [68, 89] on icon at bounding box center [67, 90] width 9 height 9
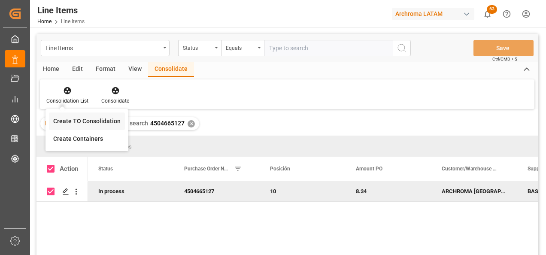
click at [81, 119] on div "Line Items Status Equals Save Ctrl/CMD + S Home Edit Format View Consolidate Co…" at bounding box center [286, 156] width 501 height 244
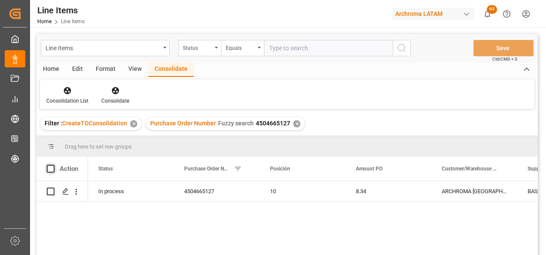
click at [52, 172] on span at bounding box center [51, 169] width 8 height 8
click at [53, 165] on input "checkbox" at bounding box center [53, 165] width 0 height 0
checkbox input "true"
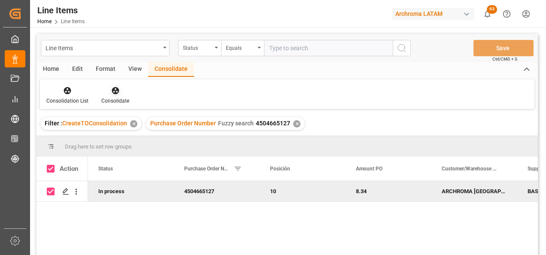
click at [124, 97] on div "Consolidate" at bounding box center [115, 95] width 41 height 19
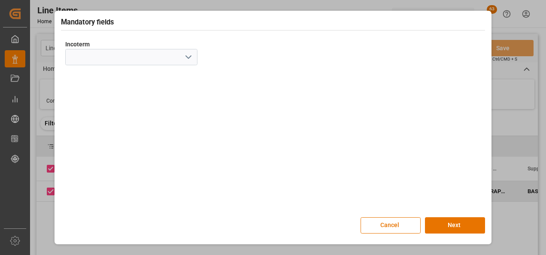
click at [181, 61] on button "open menu" at bounding box center [187, 57] width 13 height 13
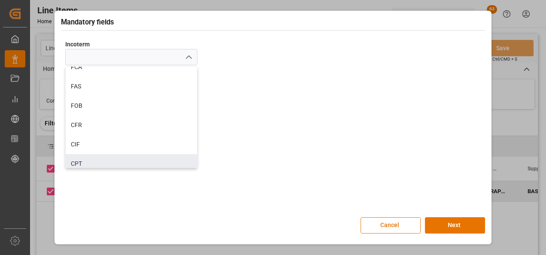
scroll to position [86, 0]
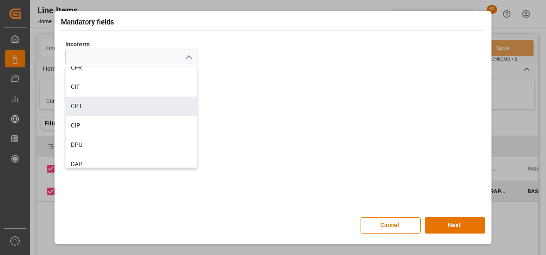
click at [106, 108] on div "CPT" at bounding box center [131, 106] width 131 height 19
type input "CPT"
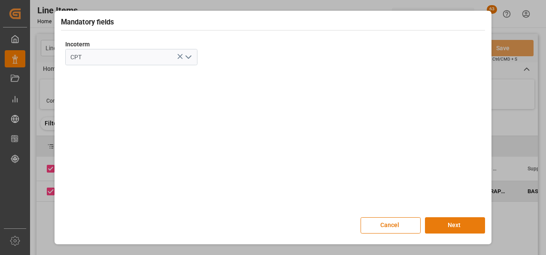
click at [437, 220] on button "Next" at bounding box center [455, 225] width 60 height 16
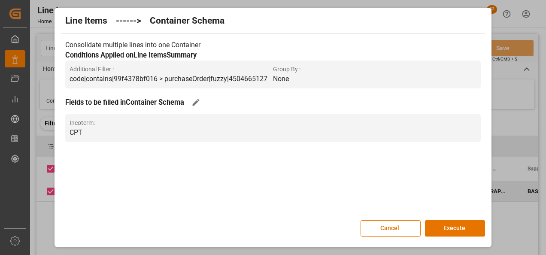
click at [437, 220] on div "Cancel Execute" at bounding box center [273, 228] width 424 height 16
click at [442, 221] on button "Execute" at bounding box center [455, 228] width 60 height 16
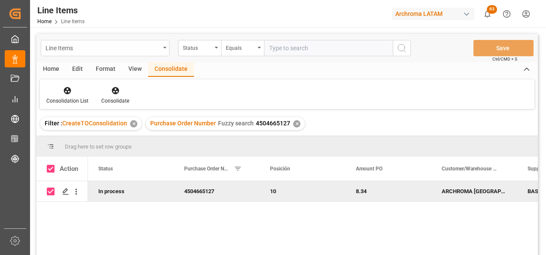
click at [148, 51] on div "Line Items" at bounding box center [102, 47] width 115 height 11
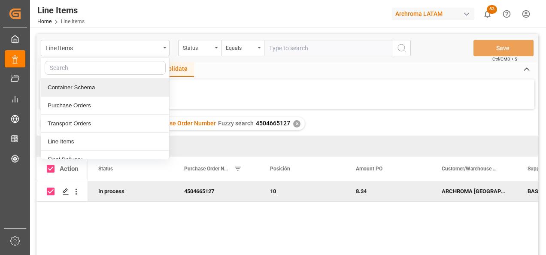
click at [93, 91] on div "Container Schema" at bounding box center [105, 88] width 128 height 18
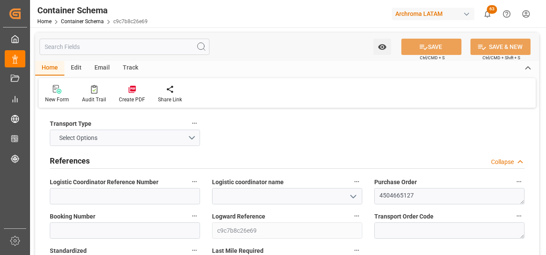
type input "0"
type input "1"
type input "180"
type input "199"
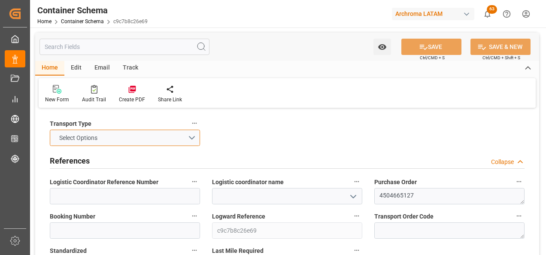
click at [196, 137] on button "Select Options" at bounding box center [125, 138] width 150 height 16
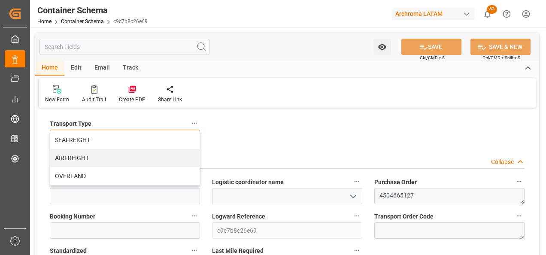
click at [115, 154] on div "AIRFREIGHT" at bounding box center [124, 158] width 149 height 18
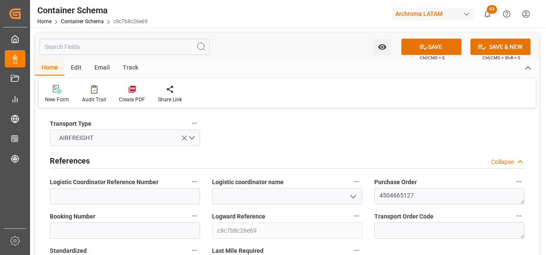
click at [356, 196] on icon "open menu" at bounding box center [353, 196] width 10 height 10
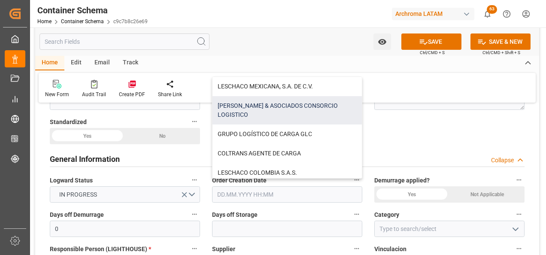
click at [266, 110] on div "[PERSON_NAME] & ASOCIADOS CONSORCIO LOGISTICO" at bounding box center [286, 110] width 149 height 28
type input "[PERSON_NAME] & ASOCIADOS CONSORCIO LOGISTICO"
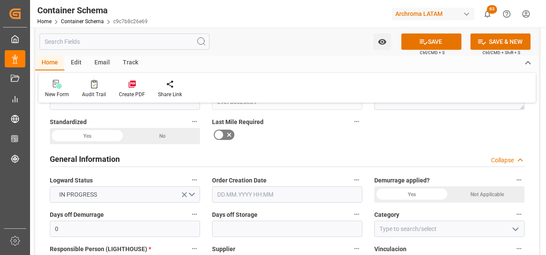
scroll to position [43, 0]
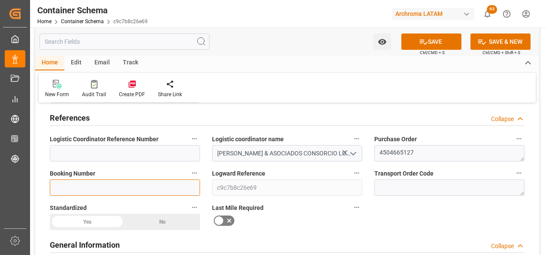
click at [134, 188] on input at bounding box center [125, 187] width 150 height 16
click at [145, 184] on input at bounding box center [125, 187] width 150 height 16
paste input "FRA1074676"
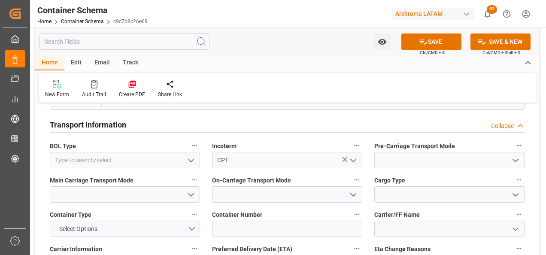
scroll to position [815, 0]
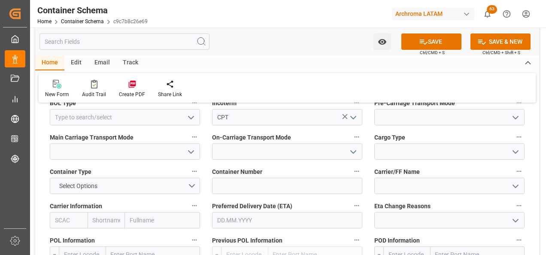
type input "FRA1074676"
click at [260, 189] on input at bounding box center [287, 186] width 150 height 16
paste input "FRA1074676"
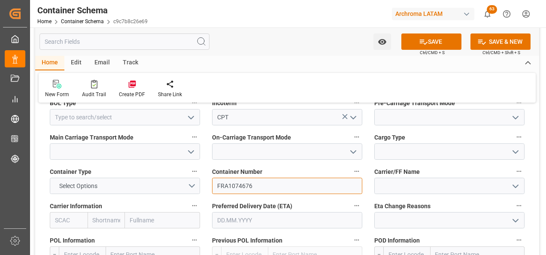
type input "FRA1074676"
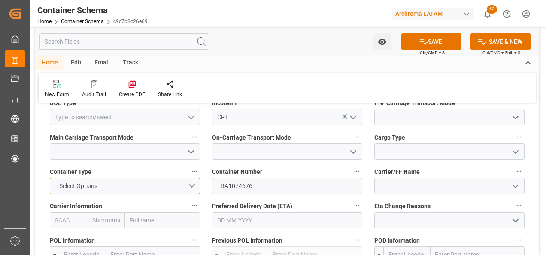
drag, startPoint x: 193, startPoint y: 182, endPoint x: 116, endPoint y: 208, distance: 81.5
click at [193, 182] on button "Select Options" at bounding box center [125, 186] width 150 height 16
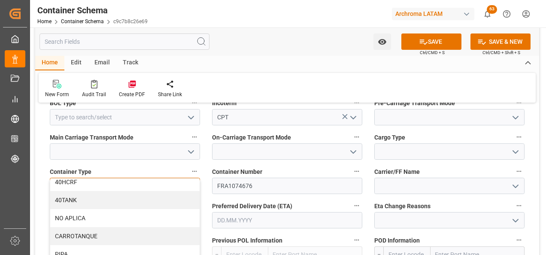
scroll to position [115, 0]
click at [92, 221] on div "NO APLICA" at bounding box center [124, 217] width 149 height 18
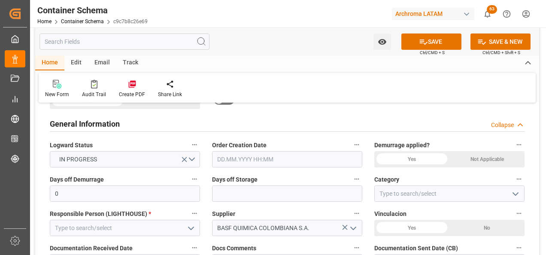
scroll to position [172, 0]
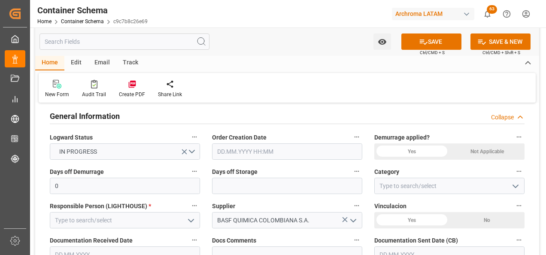
click at [234, 142] on span "Order Creation Date" at bounding box center [239, 137] width 54 height 9
click at [351, 142] on button "Order Creation Date" at bounding box center [356, 136] width 11 height 11
click at [234, 148] on div at bounding box center [273, 127] width 546 height 255
click at [229, 151] on input "text" at bounding box center [287, 151] width 150 height 16
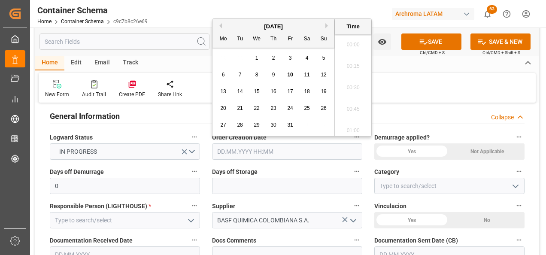
scroll to position [947, 0]
click at [221, 63] on div "29 30 1 2 3 4 5" at bounding box center [273, 58] width 117 height 17
click at [287, 74] on span "10" at bounding box center [290, 75] width 6 height 6
click at [352, 103] on li "11:45" at bounding box center [353, 106] width 36 height 21
type input "[DATE] 11:45"
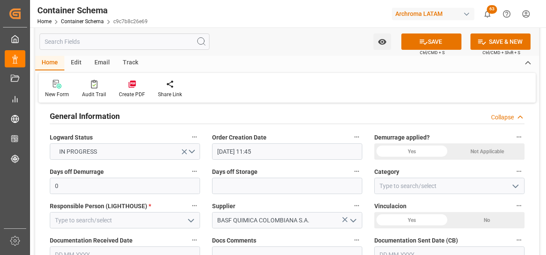
click at [517, 188] on icon "open menu" at bounding box center [515, 186] width 10 height 10
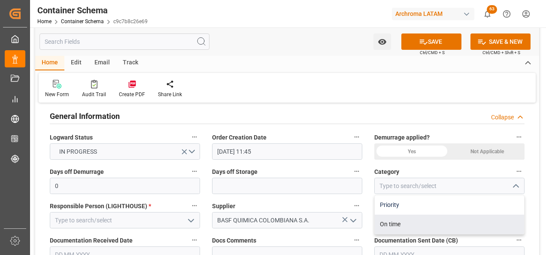
click at [445, 209] on div "Priority" at bounding box center [449, 204] width 149 height 19
type input "Priority"
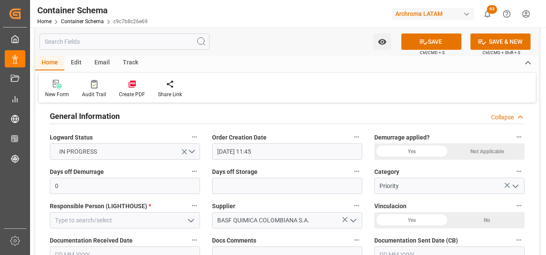
click at [185, 225] on button "open menu" at bounding box center [190, 220] width 13 height 13
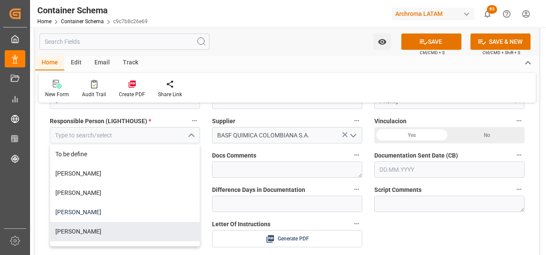
scroll to position [257, 0]
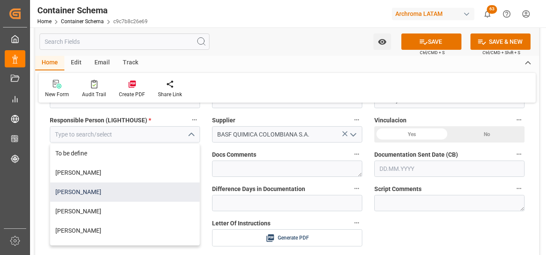
click at [160, 196] on div "[PERSON_NAME]" at bounding box center [124, 191] width 149 height 19
type input "[PERSON_NAME]"
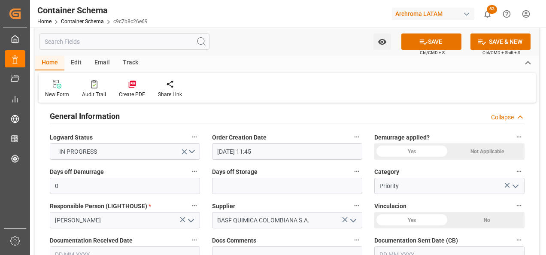
scroll to position [214, 0]
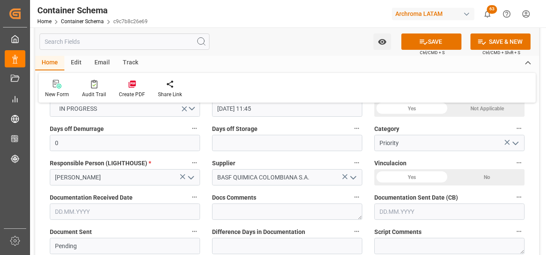
click at [148, 215] on input "text" at bounding box center [125, 211] width 150 height 16
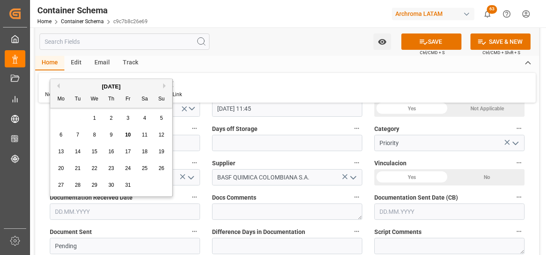
click at [55, 120] on div "29 30 1 2 3 4 5" at bounding box center [111, 118] width 117 height 17
click at [128, 133] on span "10" at bounding box center [128, 135] width 6 height 6
type input "[DATE]"
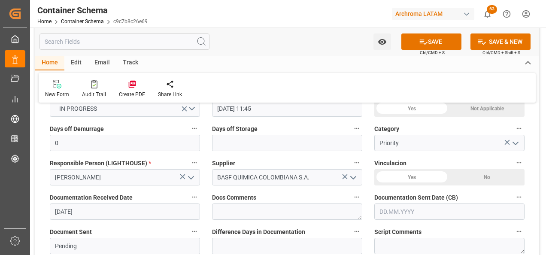
click at [399, 211] on input "text" at bounding box center [449, 211] width 150 height 16
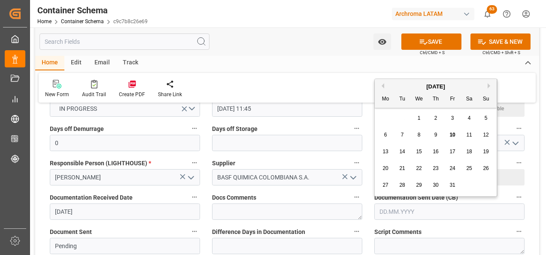
click at [386, 122] on div "29 30 1 2 3 4 5" at bounding box center [435, 118] width 117 height 17
click at [451, 134] on span "10" at bounding box center [452, 135] width 6 height 6
type input "[DATE]"
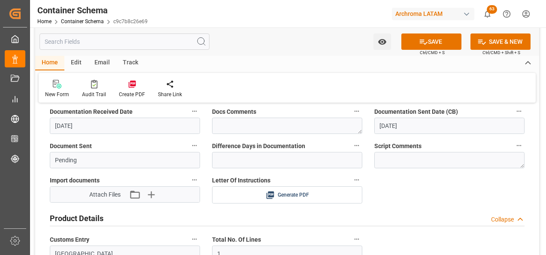
scroll to position [343, 0]
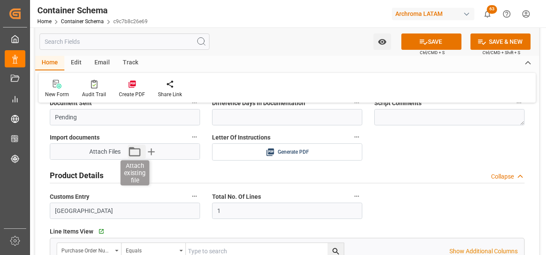
click at [134, 153] on icon "button" at bounding box center [135, 152] width 14 height 14
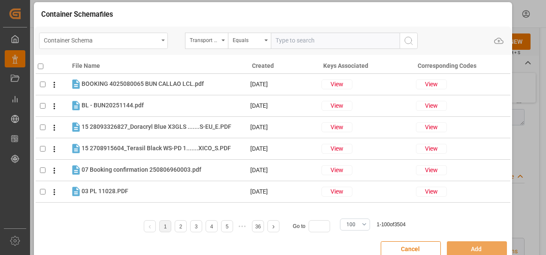
click at [152, 39] on div "Container Schema" at bounding box center [101, 39] width 115 height 11
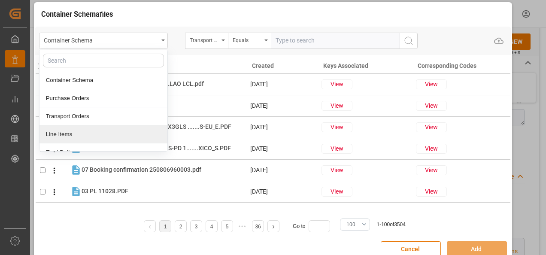
click at [98, 129] on div "Line Items" at bounding box center [103, 134] width 128 height 18
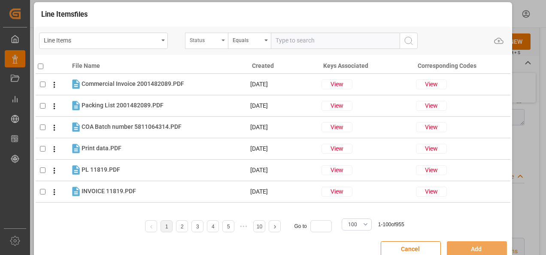
click at [205, 42] on div "Status" at bounding box center [204, 39] width 29 height 10
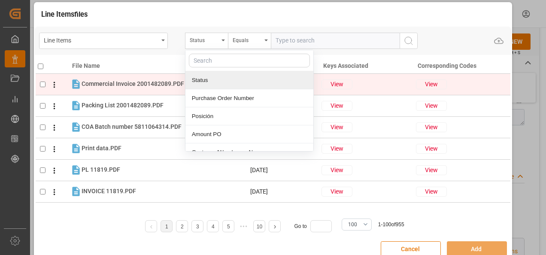
click at [224, 93] on div "Purchase Order Number" at bounding box center [249, 98] width 128 height 18
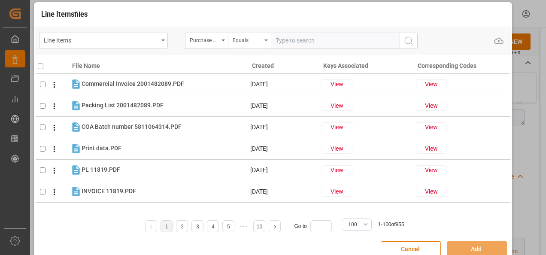
click at [239, 39] on div "Equals" at bounding box center [247, 39] width 29 height 10
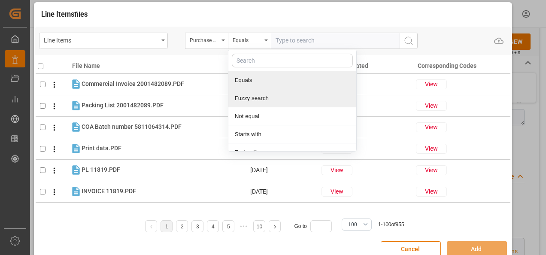
click at [256, 93] on div "Fuzzy search" at bounding box center [292, 98] width 128 height 18
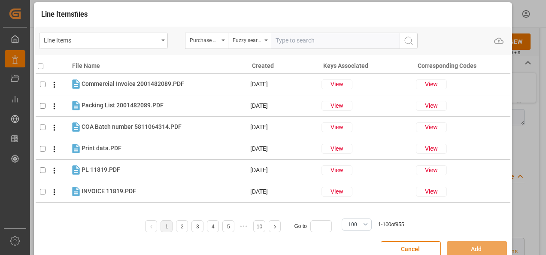
paste input "4504665127"
type input "4504665127"
click at [412, 39] on icon "search button" at bounding box center [408, 41] width 10 height 10
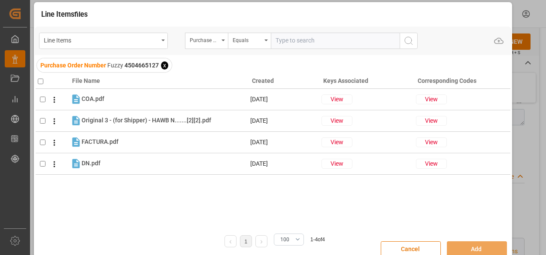
click at [40, 82] on input "checkbox" at bounding box center [41, 82] width 6 height 6
checkbox input "true"
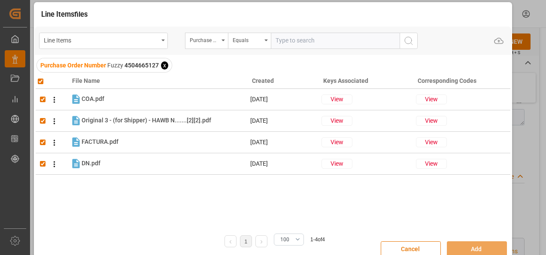
checkbox input "true"
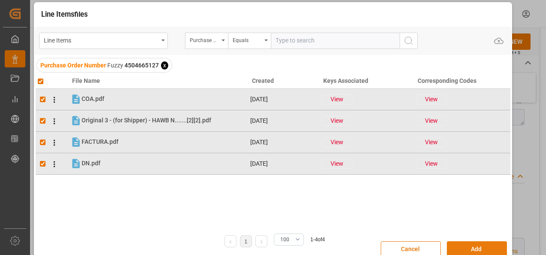
click at [461, 243] on button "Add" at bounding box center [477, 249] width 60 height 16
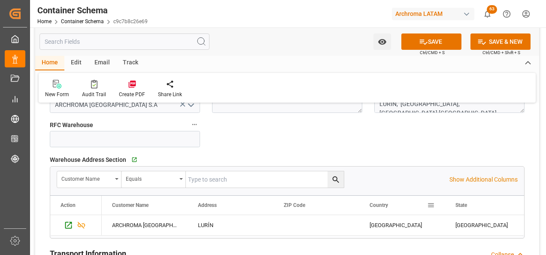
scroll to position [729, 0]
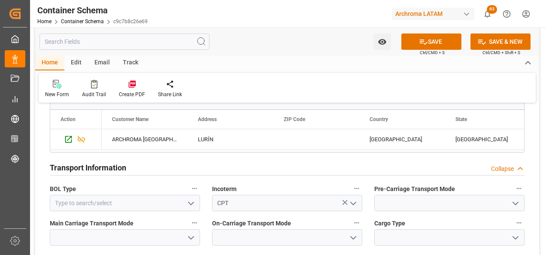
click at [190, 207] on icon "open menu" at bounding box center [191, 203] width 10 height 10
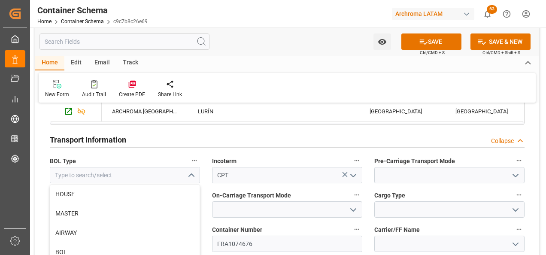
scroll to position [772, 0]
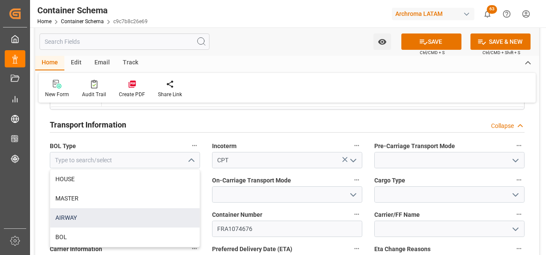
click at [178, 214] on div "AIRWAY" at bounding box center [124, 217] width 149 height 19
type input "AIRWAY"
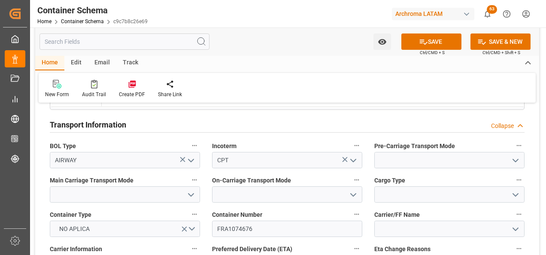
click at [516, 158] on icon "open menu" at bounding box center [515, 160] width 10 height 10
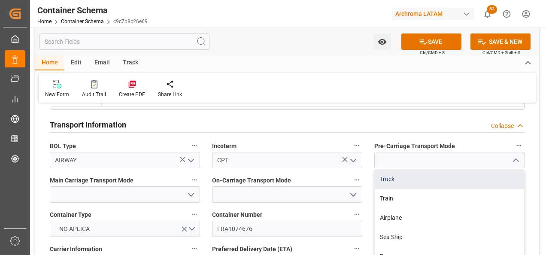
click at [465, 174] on div "Truck" at bounding box center [449, 178] width 149 height 19
type input "Truck"
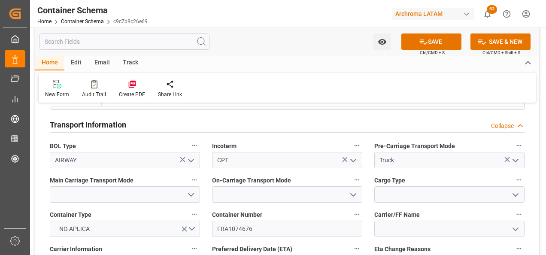
click at [190, 197] on icon "open menu" at bounding box center [191, 195] width 10 height 10
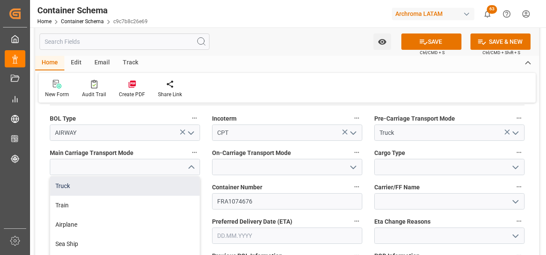
scroll to position [815, 0]
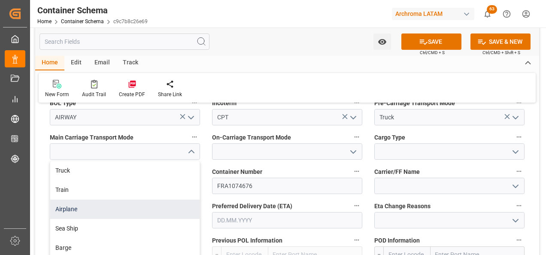
click at [129, 213] on div "Airplane" at bounding box center [124, 208] width 149 height 19
type input "Airplane"
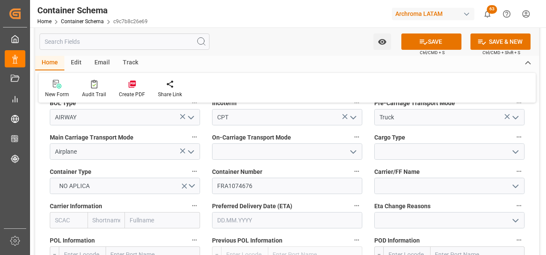
click at [351, 155] on icon "open menu" at bounding box center [353, 152] width 10 height 10
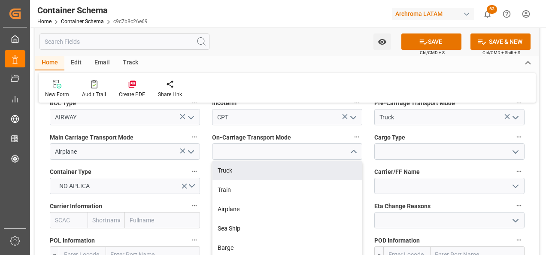
click at [319, 172] on div "Truck" at bounding box center [286, 170] width 149 height 19
type input "Truck"
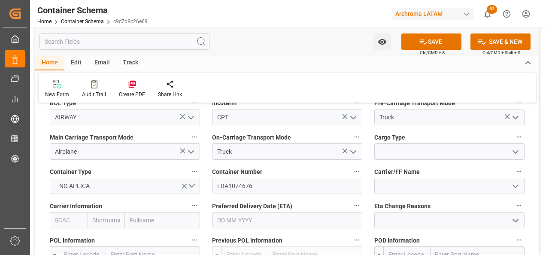
click at [515, 153] on polyline "open menu" at bounding box center [515, 152] width 5 height 3
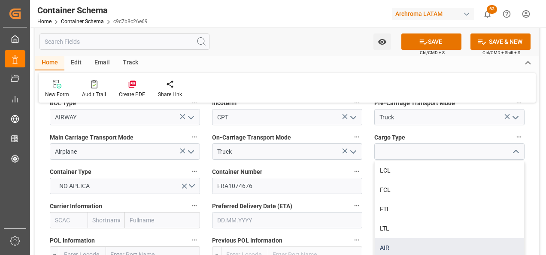
click at [416, 242] on div "AIR" at bounding box center [449, 247] width 149 height 19
type input "AIR"
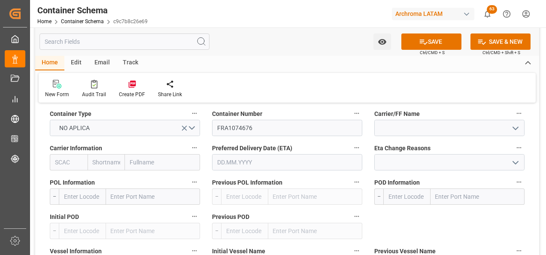
scroll to position [858, 0]
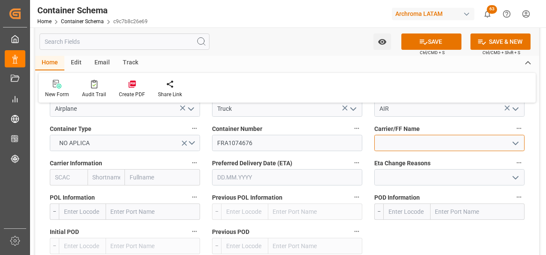
click at [388, 141] on input at bounding box center [449, 143] width 150 height 16
click at [407, 167] on div "DSV AIR & SEA, S.A. DE C.V." at bounding box center [449, 161] width 149 height 19
type input "DSV AIR & SEA, S.A. DE C.V."
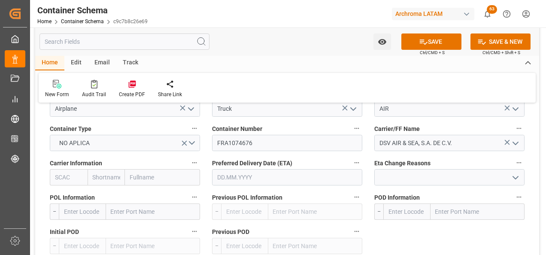
click at [220, 177] on input "text" at bounding box center [287, 177] width 150 height 16
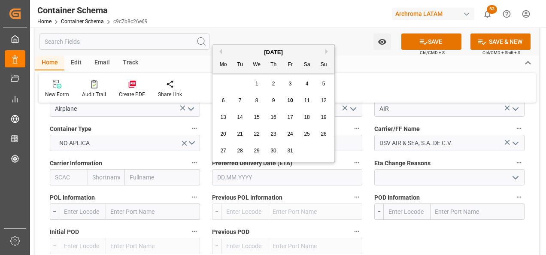
click at [219, 85] on div "29 30 1 2 3 4 5" at bounding box center [273, 84] width 117 height 17
click at [224, 115] on span "13" at bounding box center [223, 117] width 6 height 6
type input "[DATE]"
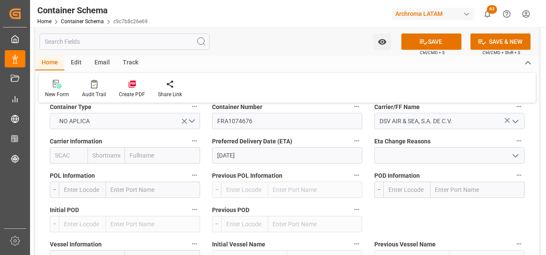
scroll to position [901, 0]
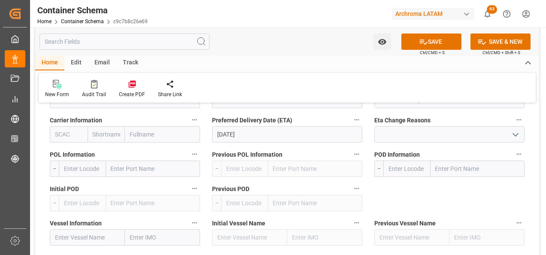
click at [117, 170] on input "text" at bounding box center [153, 168] width 94 height 16
click at [135, 166] on input "text" at bounding box center [153, 168] width 94 height 16
type input "BOGOT"
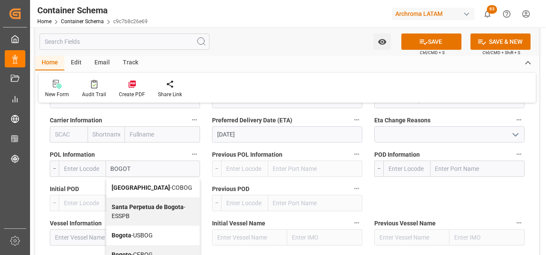
click at [152, 188] on span "[GEOGRAPHIC_DATA] - COBOG" at bounding box center [152, 187] width 81 height 7
type input "COBOG"
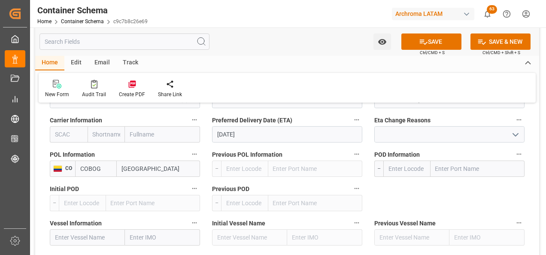
type input "[GEOGRAPHIC_DATA]"
click at [447, 169] on input "text" at bounding box center [477, 168] width 94 height 16
type input "[GEOGRAPHIC_DATA]"
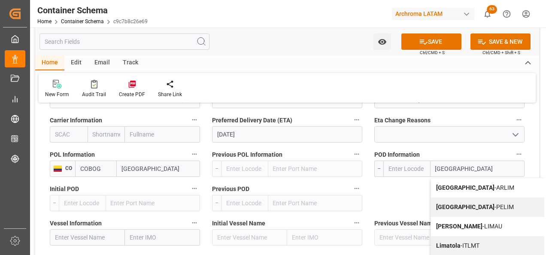
click at [450, 185] on span "[GEOGRAPHIC_DATA] - ARLIM" at bounding box center [475, 187] width 78 height 7
type input "ARLIM"
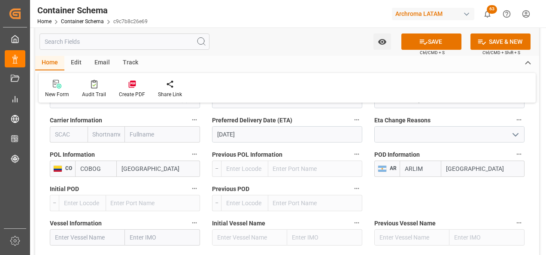
drag, startPoint x: 473, startPoint y: 164, endPoint x: 421, endPoint y: 167, distance: 51.5
click at [424, 167] on div "[PERSON_NAME]" at bounding box center [461, 168] width 125 height 16
type input "[GEOGRAPHIC_DATA]"
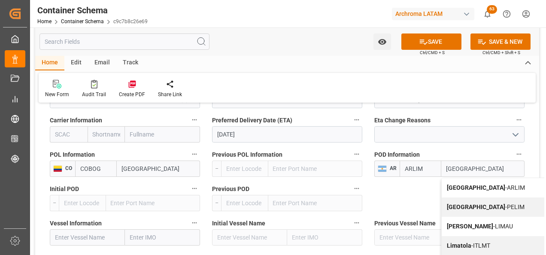
click at [456, 204] on b "[GEOGRAPHIC_DATA]" at bounding box center [476, 206] width 58 height 7
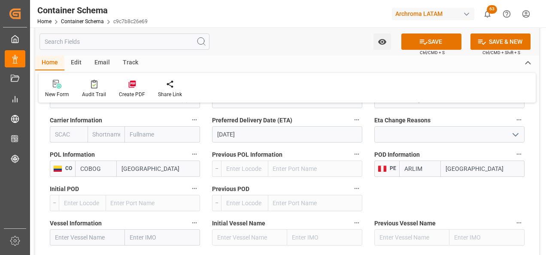
type input "PELIM"
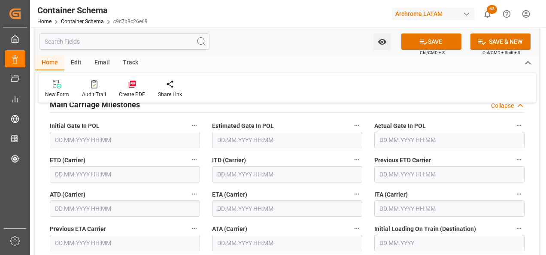
scroll to position [1115, 0]
type input "[GEOGRAPHIC_DATA]"
click at [74, 175] on input "text" at bounding box center [125, 174] width 150 height 16
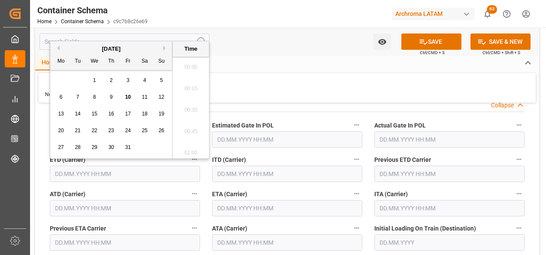
scroll to position [947, 0]
click at [59, 78] on div "29 30 1 2 3 4 5" at bounding box center [111, 80] width 117 height 17
click at [159, 100] on div "12" at bounding box center [161, 97] width 11 height 10
type input "[DATE] 00:00"
click at [231, 202] on input "text" at bounding box center [287, 208] width 150 height 16
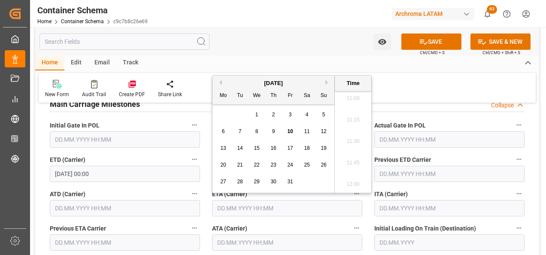
click at [222, 144] on div "13" at bounding box center [223, 148] width 11 height 10
type input "[DATE] 00:00"
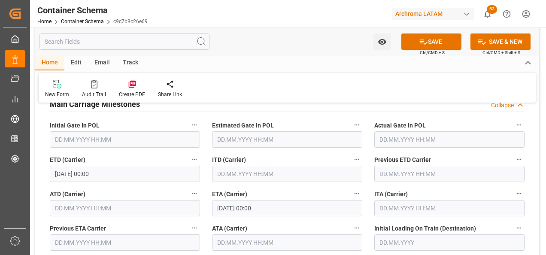
click at [492, 184] on div "Previous ETD Carrier" at bounding box center [449, 168] width 162 height 34
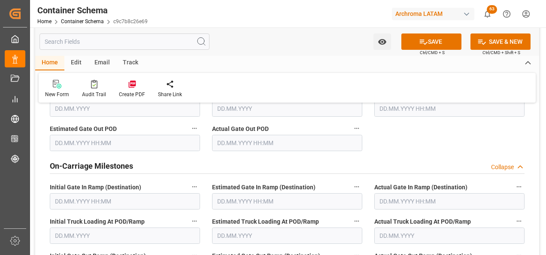
scroll to position [1287, 0]
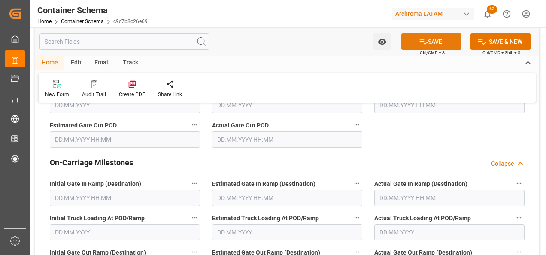
click at [438, 42] on button "SAVE" at bounding box center [431, 41] width 60 height 16
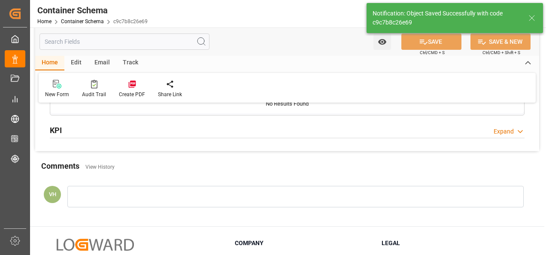
type input "Document Sent"
